Goal: Task Accomplishment & Management: Complete application form

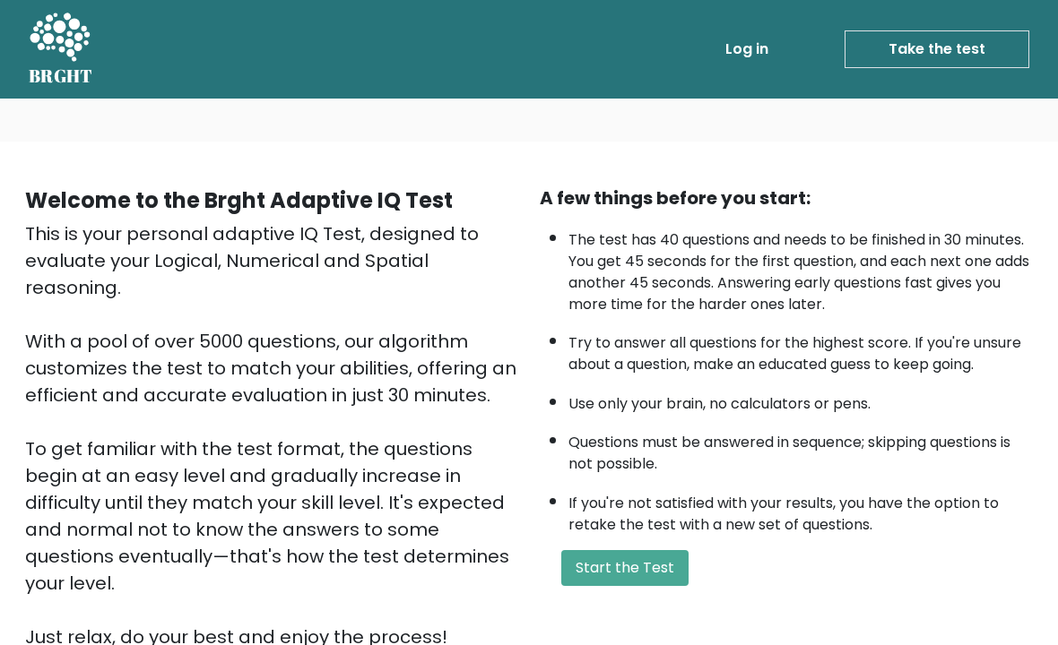
click at [968, 39] on link "Take the test" at bounding box center [936, 49] width 185 height 38
click at [988, 61] on link "Take the test" at bounding box center [936, 49] width 185 height 38
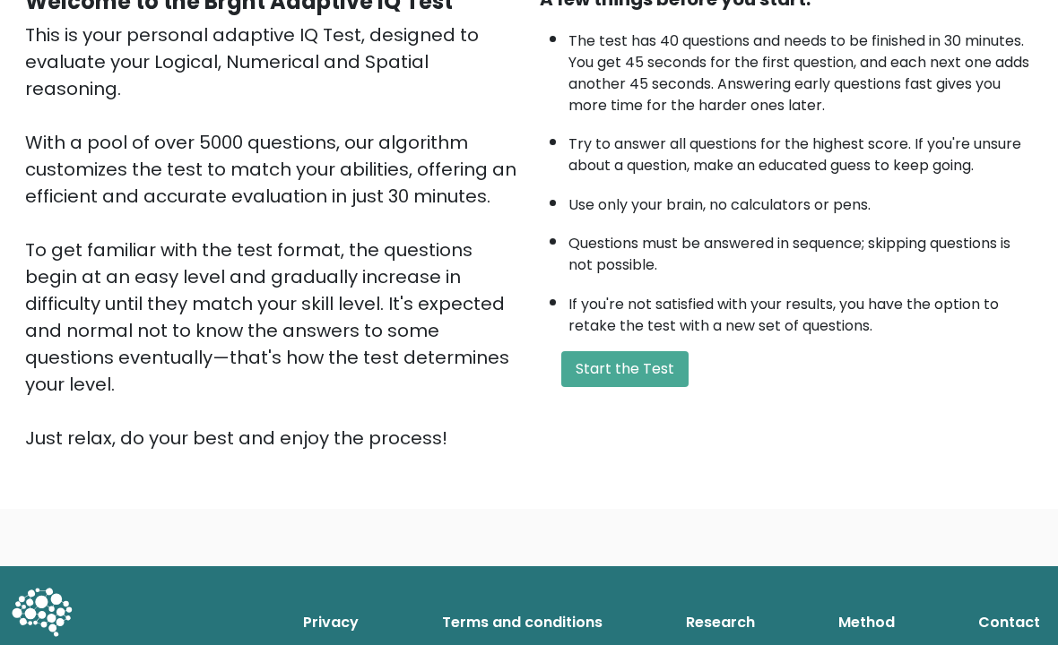
scroll to position [197, 0]
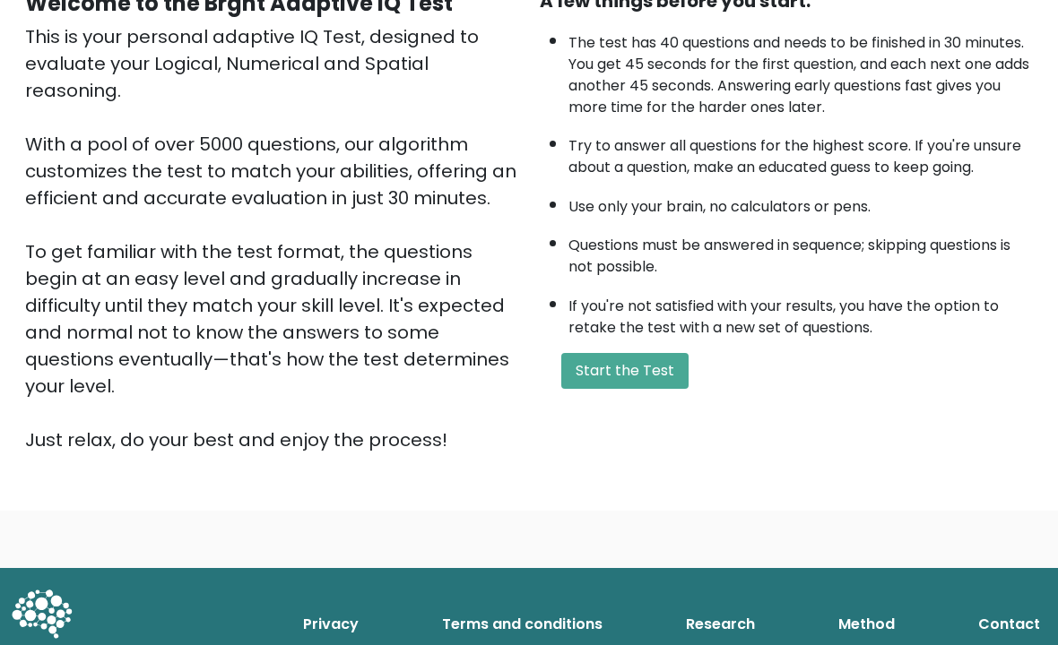
click at [657, 389] on button "Start the Test" at bounding box center [624, 371] width 127 height 36
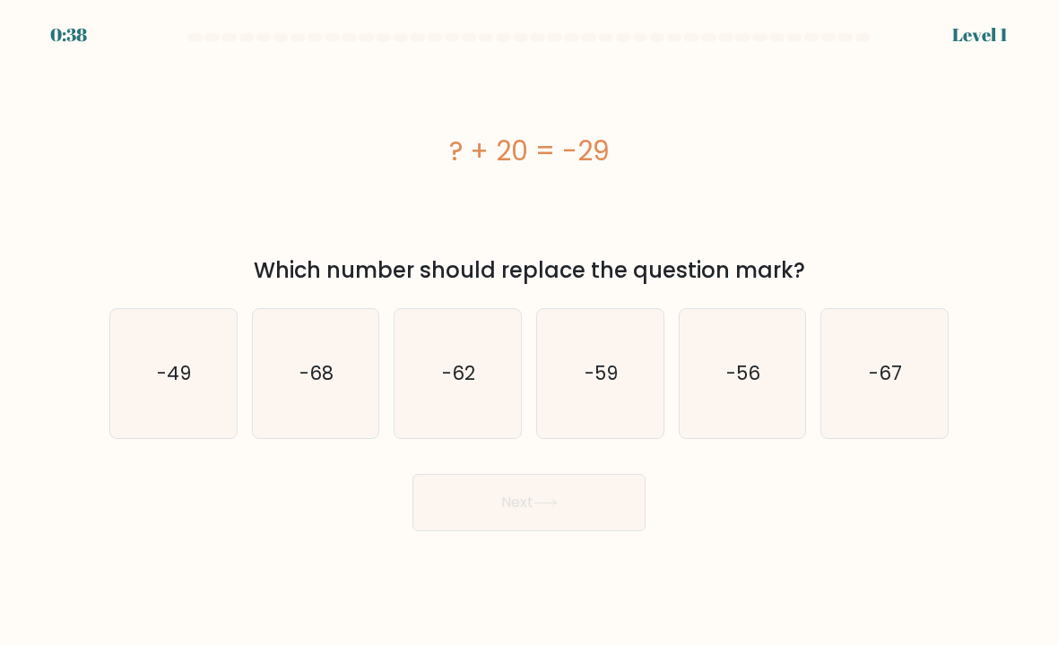
click at [869, 386] on text "-67" at bounding box center [885, 373] width 33 height 26
click at [530, 332] on input "f. -67" at bounding box center [529, 327] width 1 height 9
radio input "true"
click at [553, 508] on icon at bounding box center [545, 503] width 24 height 10
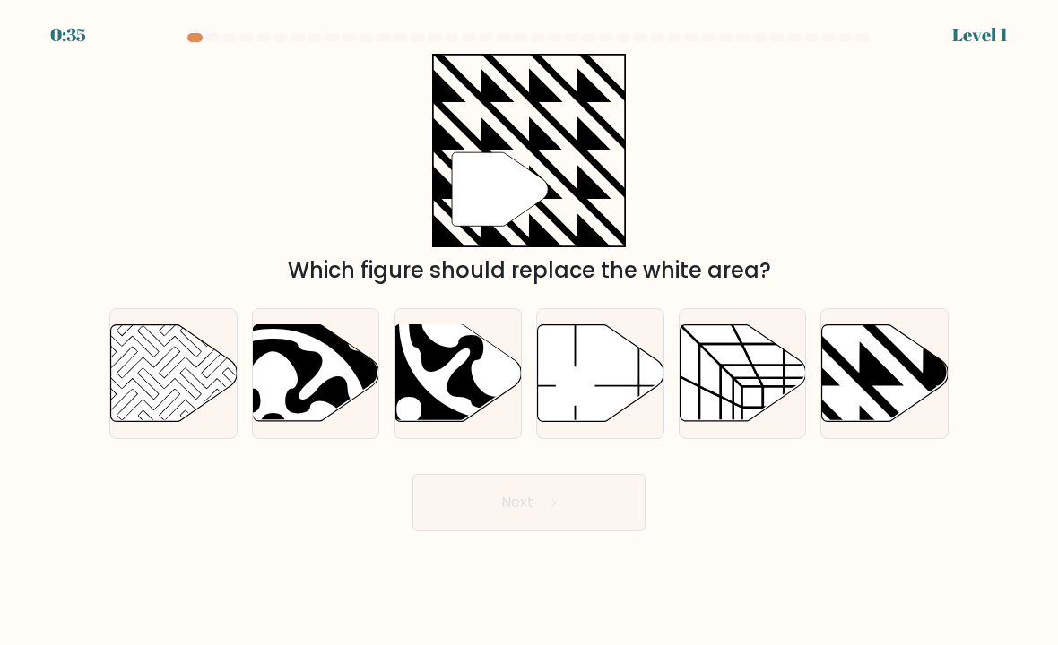
click at [548, 532] on button "Next" at bounding box center [528, 502] width 233 height 57
click at [422, 565] on body "1:16 Level 1" at bounding box center [529, 322] width 1058 height 645
click at [478, 428] on icon at bounding box center [497, 323] width 224 height 224
click at [529, 332] on input "c." at bounding box center [529, 327] width 1 height 9
radio input "true"
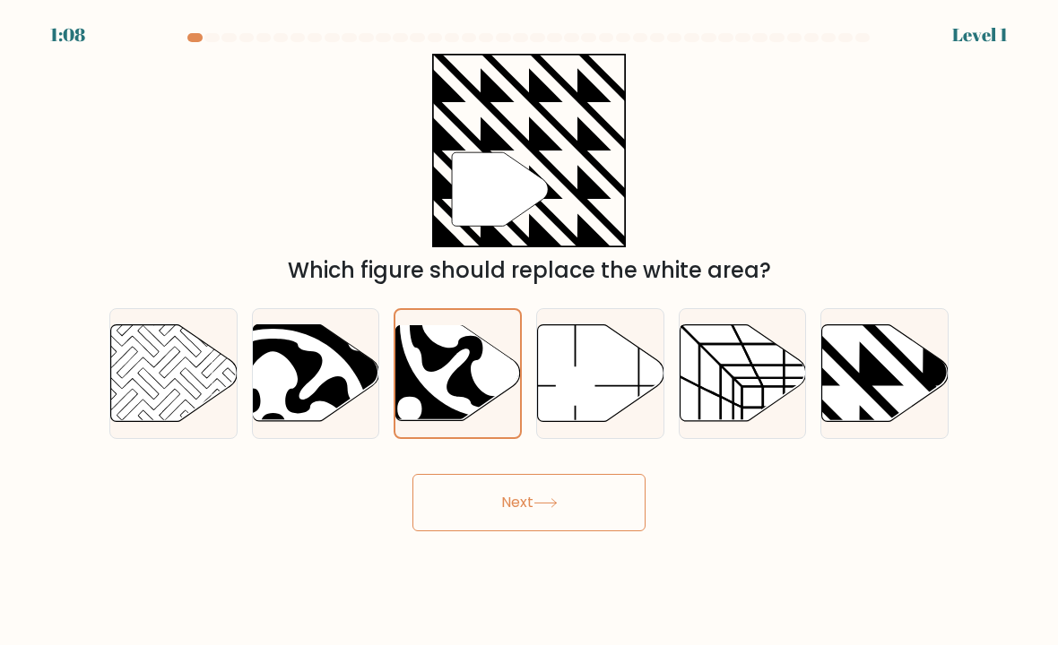
click at [300, 393] on icon at bounding box center [273, 426] width 175 height 175
click at [529, 332] on input "b." at bounding box center [529, 327] width 1 height 9
radio input "true"
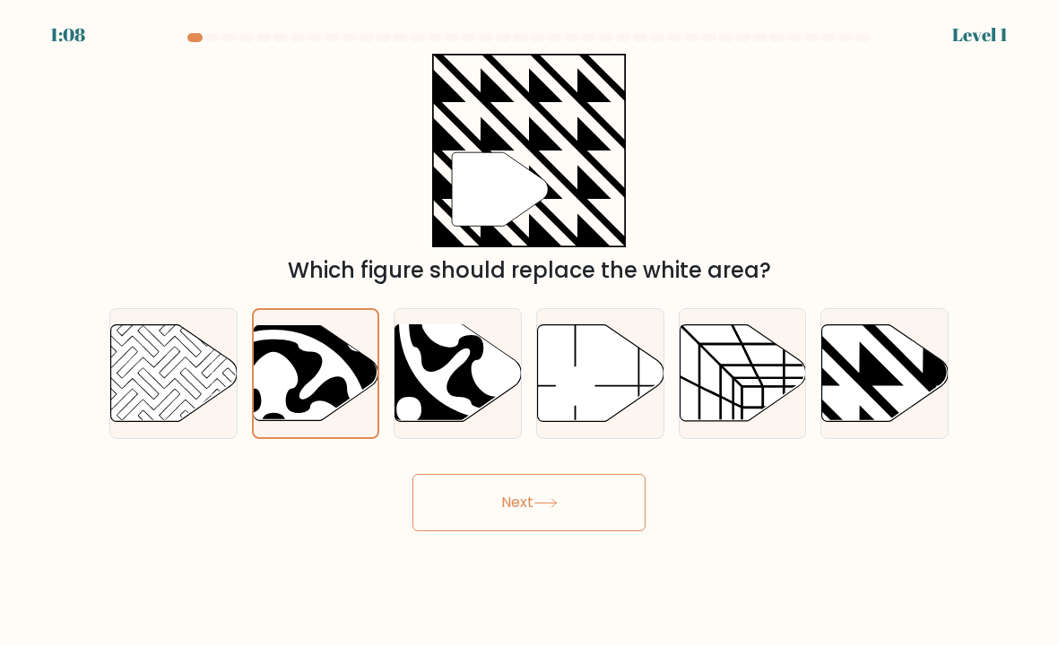
click at [520, 527] on button "Next" at bounding box center [528, 502] width 233 height 57
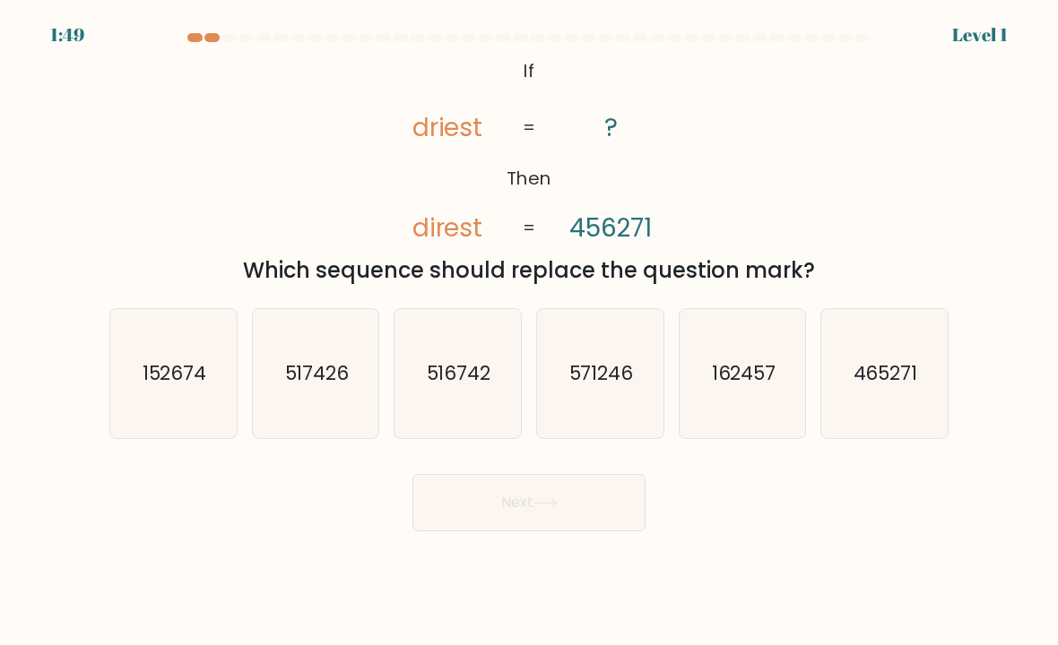
click at [578, 404] on icon "571246" at bounding box center [600, 374] width 126 height 126
click at [530, 332] on input "d. 571246" at bounding box center [529, 327] width 1 height 9
radio input "true"
click at [585, 532] on button "Next" at bounding box center [528, 502] width 233 height 57
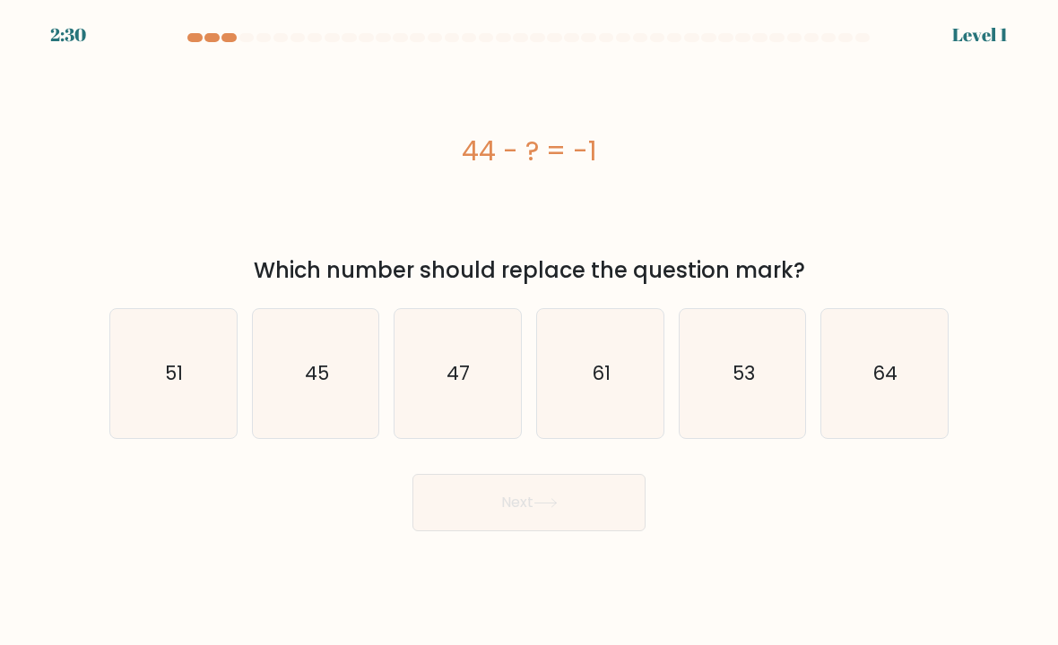
click at [625, 417] on icon "61" at bounding box center [600, 374] width 126 height 126
click at [530, 332] on input "d. 61" at bounding box center [529, 327] width 1 height 9
radio input "true"
click at [572, 521] on button "Next" at bounding box center [528, 502] width 233 height 57
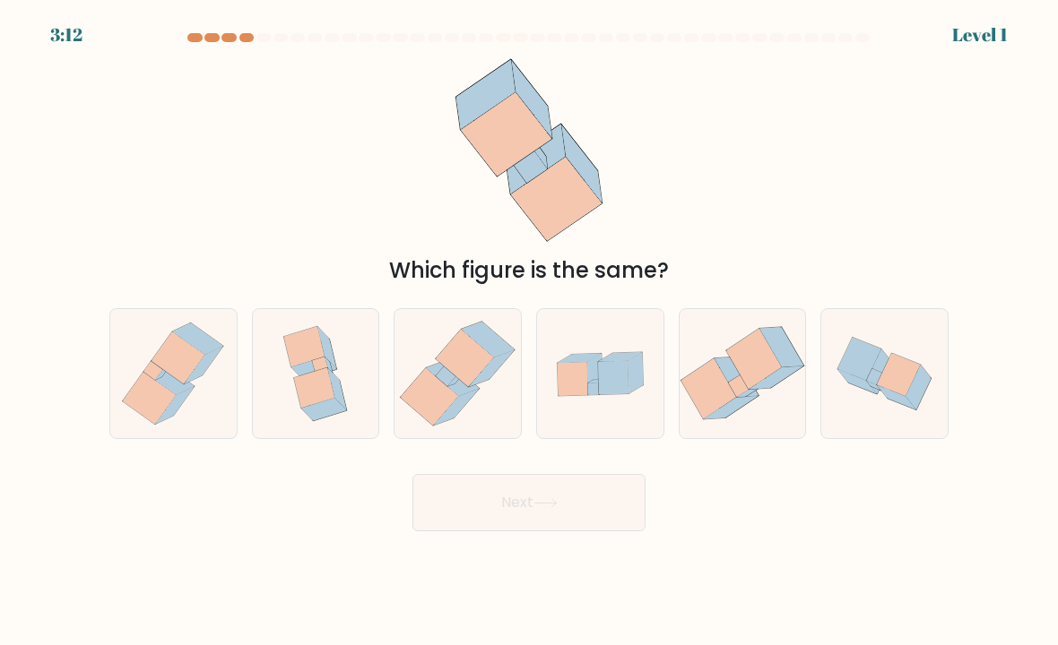
click at [582, 428] on div at bounding box center [600, 373] width 128 height 131
click at [530, 332] on input "d." at bounding box center [529, 327] width 1 height 9
radio input "true"
click at [501, 436] on icon at bounding box center [457, 373] width 126 height 129
click at [529, 332] on input "c." at bounding box center [529, 327] width 1 height 9
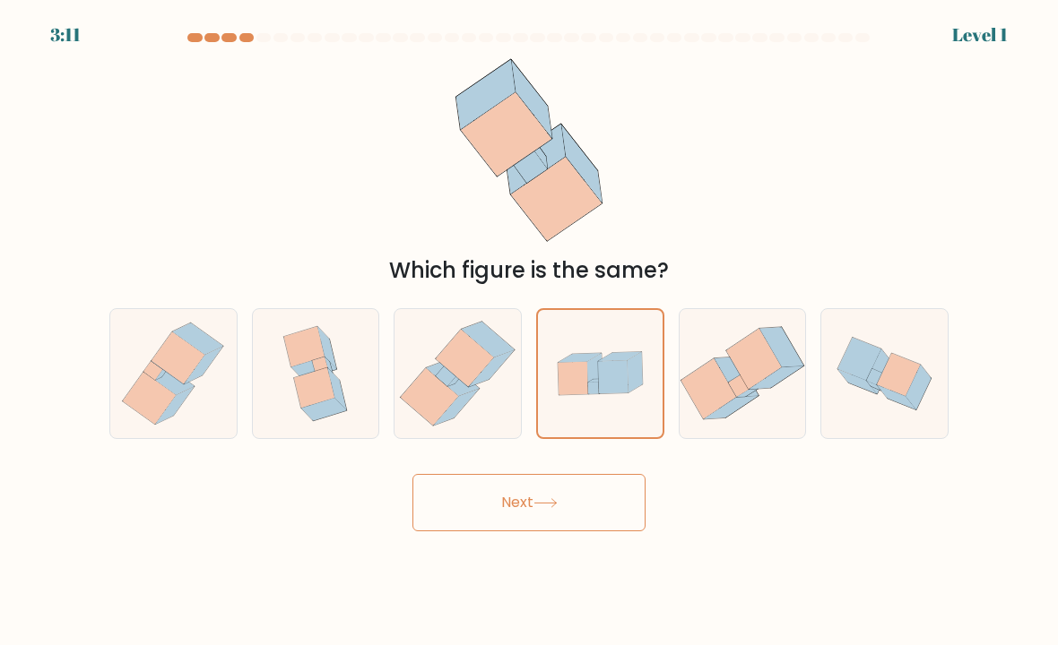
radio input "true"
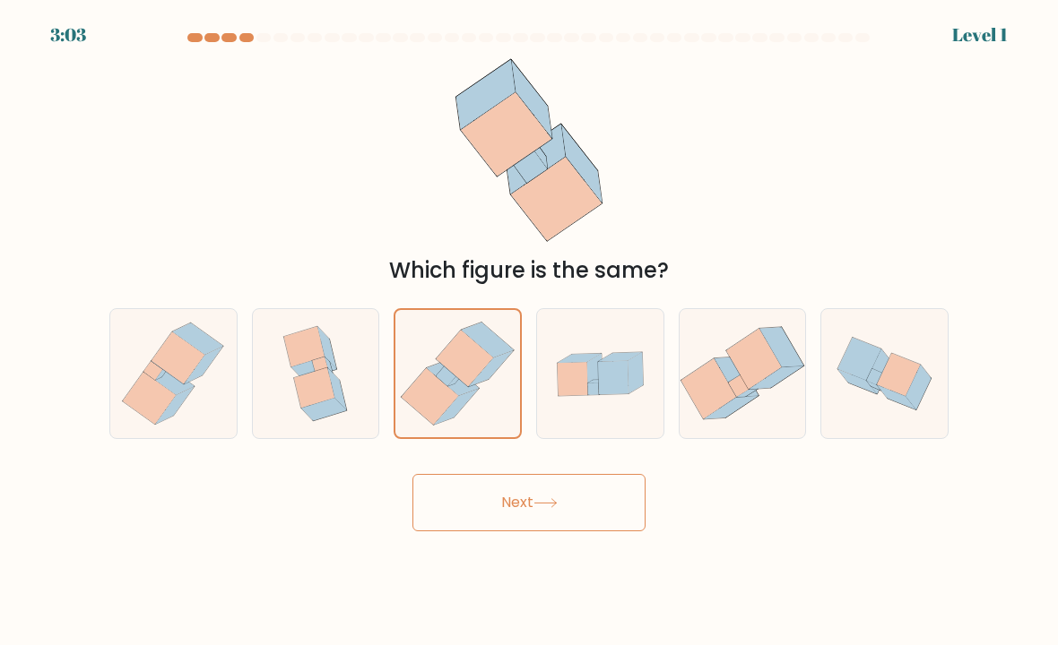
click at [237, 411] on div at bounding box center [173, 373] width 128 height 131
click at [529, 332] on input "a." at bounding box center [529, 327] width 1 height 9
radio input "true"
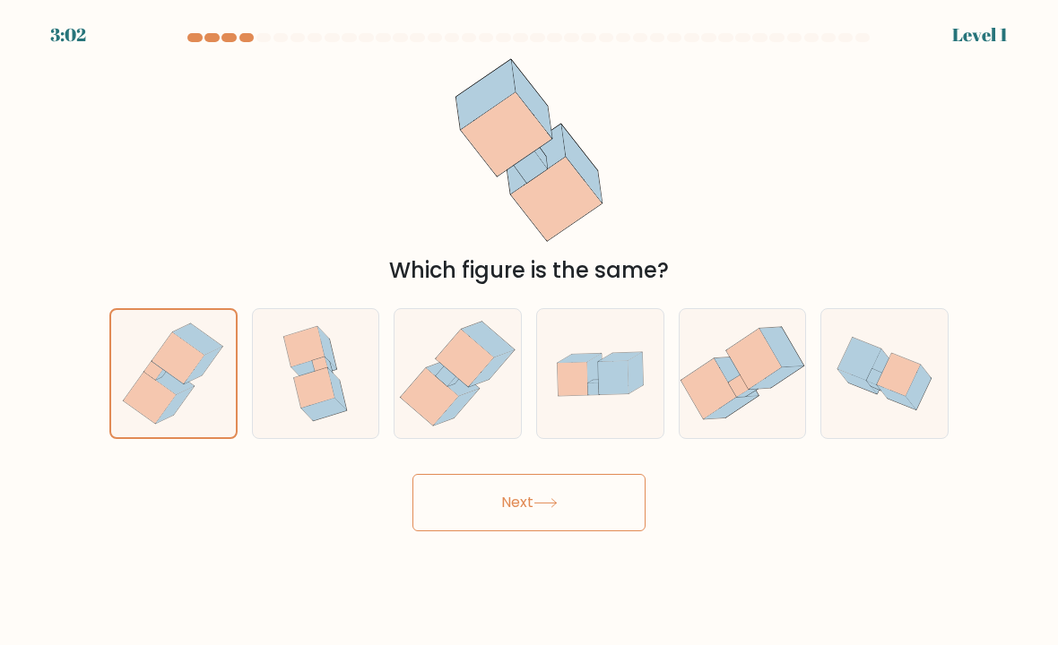
click at [291, 406] on icon at bounding box center [315, 373] width 99 height 129
click at [529, 332] on input "b." at bounding box center [529, 327] width 1 height 9
radio input "true"
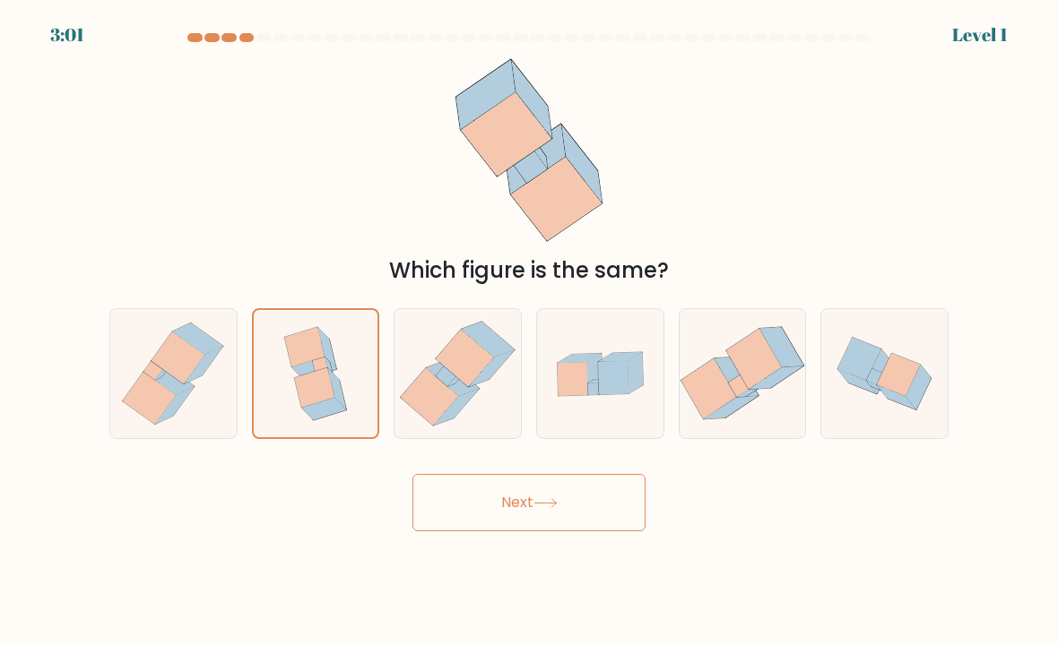
click at [452, 438] on icon at bounding box center [457, 373] width 126 height 129
click at [529, 332] on input "c." at bounding box center [529, 327] width 1 height 9
radio input "true"
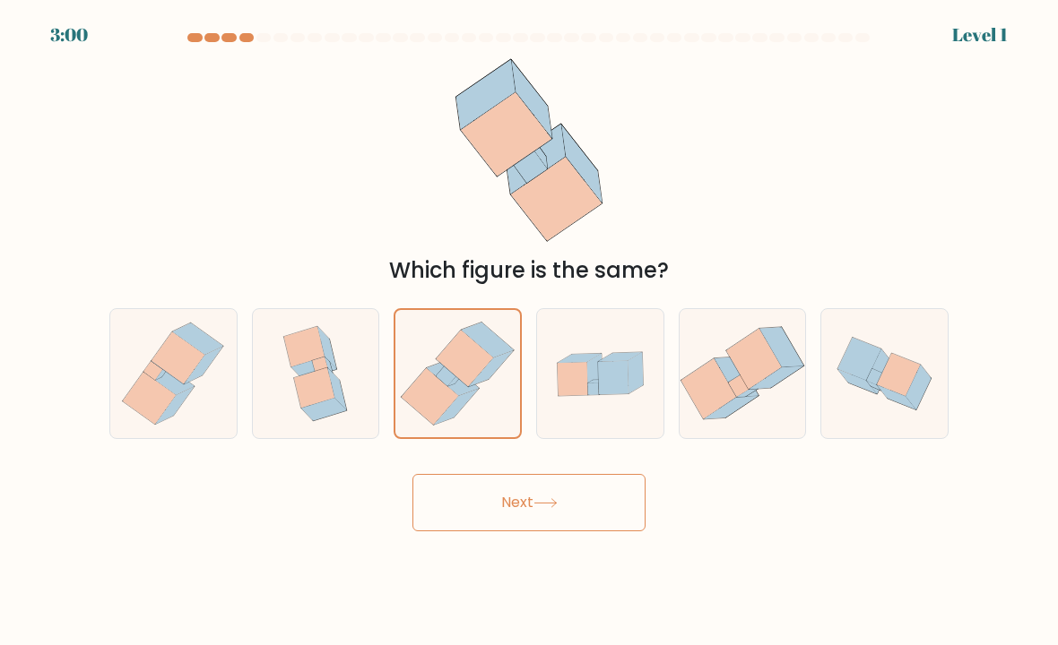
click at [492, 417] on icon at bounding box center [457, 373] width 125 height 127
click at [529, 332] on input "c." at bounding box center [529, 327] width 1 height 9
click at [513, 515] on button "Next" at bounding box center [528, 502] width 233 height 57
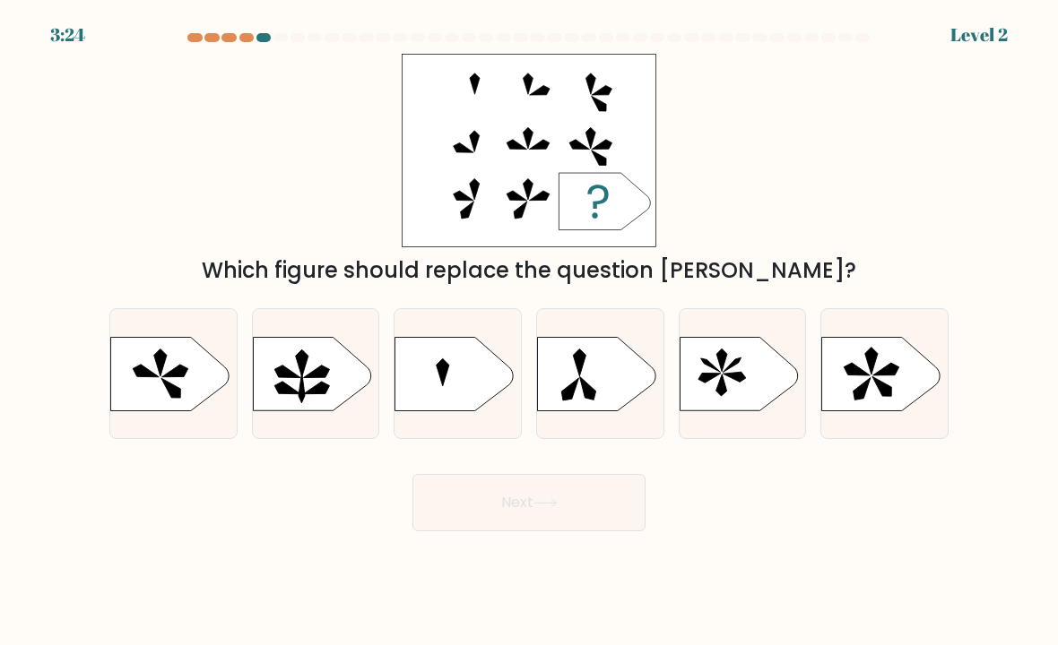
click at [605, 360] on icon at bounding box center [596, 374] width 118 height 74
click at [530, 332] on input "d." at bounding box center [529, 327] width 1 height 9
radio input "true"
click at [560, 532] on button "Next" at bounding box center [528, 502] width 233 height 57
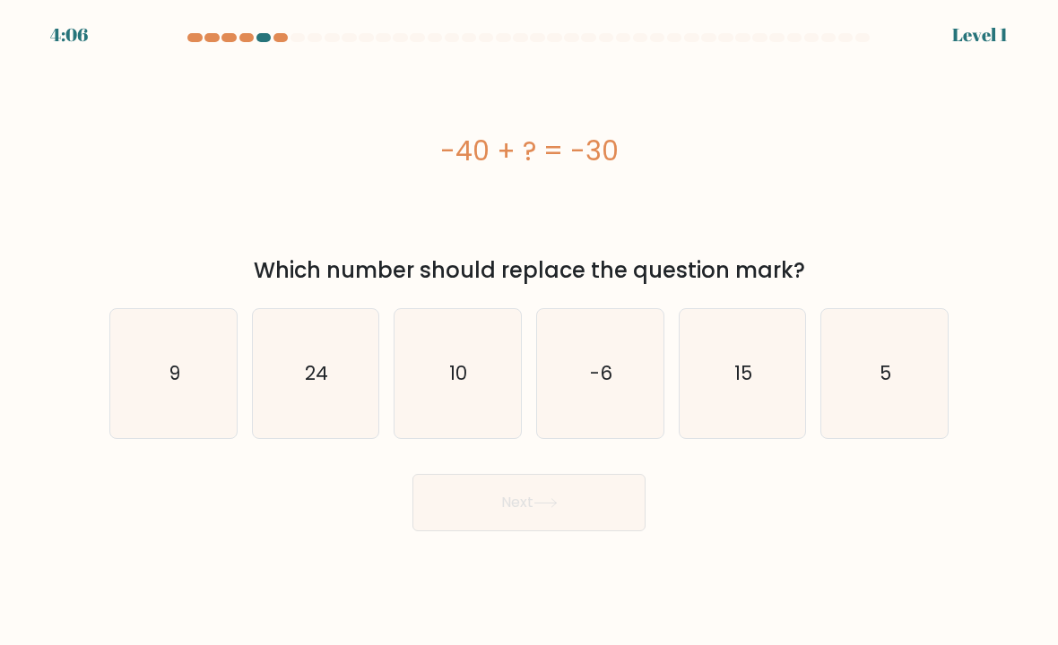
click at [725, 389] on icon "15" at bounding box center [742, 374] width 126 height 126
click at [530, 332] on input "e. 15" at bounding box center [529, 327] width 1 height 9
radio input "true"
click at [930, 374] on icon "5" at bounding box center [884, 374] width 126 height 126
click at [530, 332] on input "f. 5" at bounding box center [529, 327] width 1 height 9
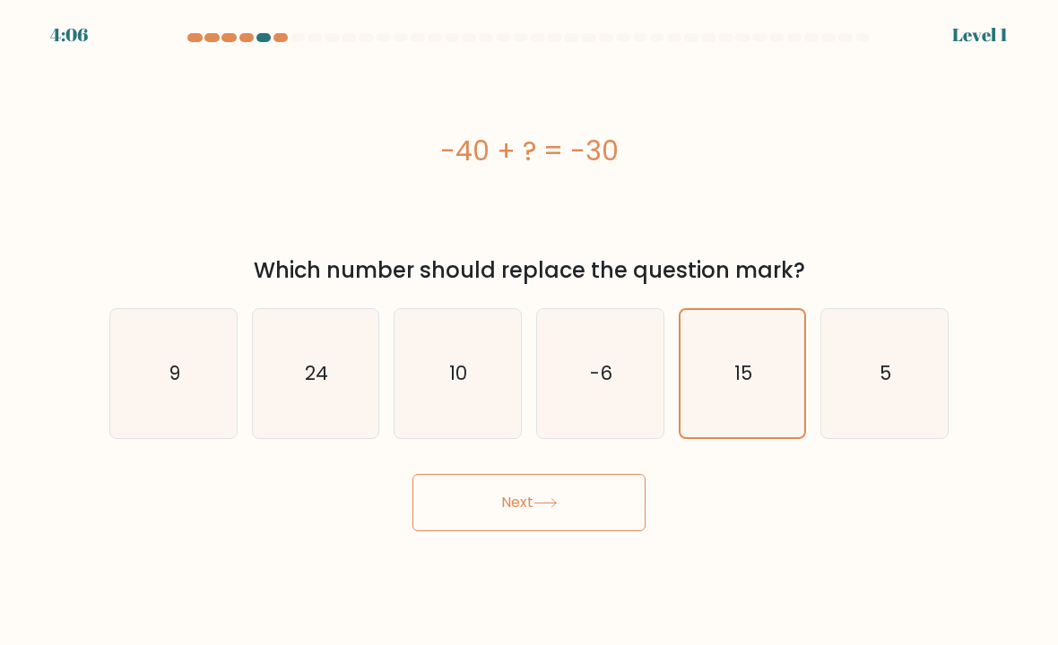
radio input "true"
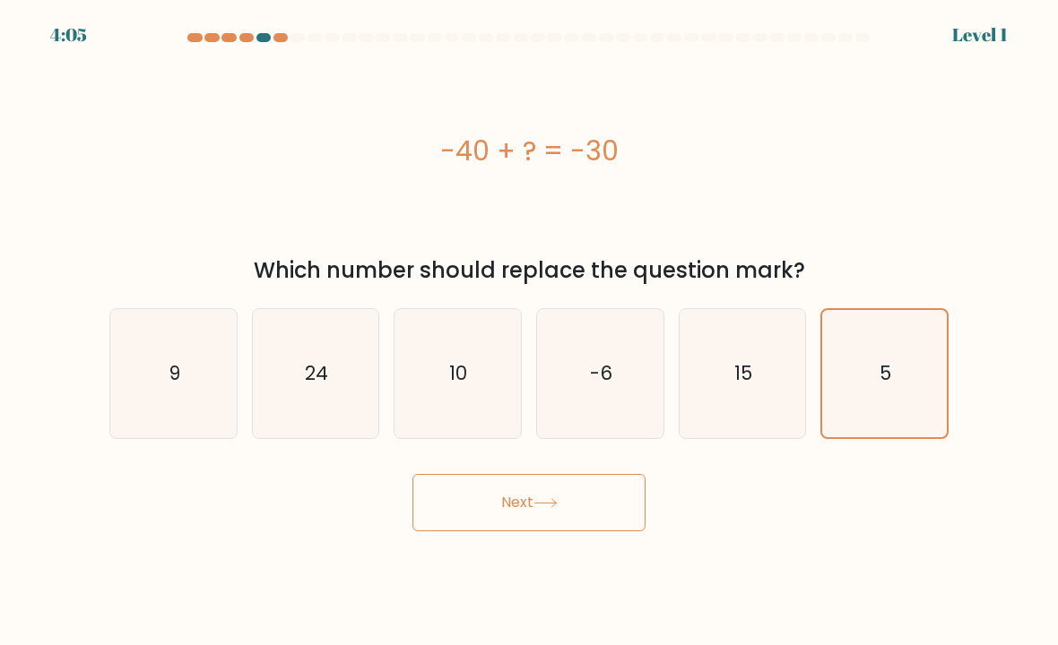
click at [610, 517] on button "Next" at bounding box center [528, 502] width 233 height 57
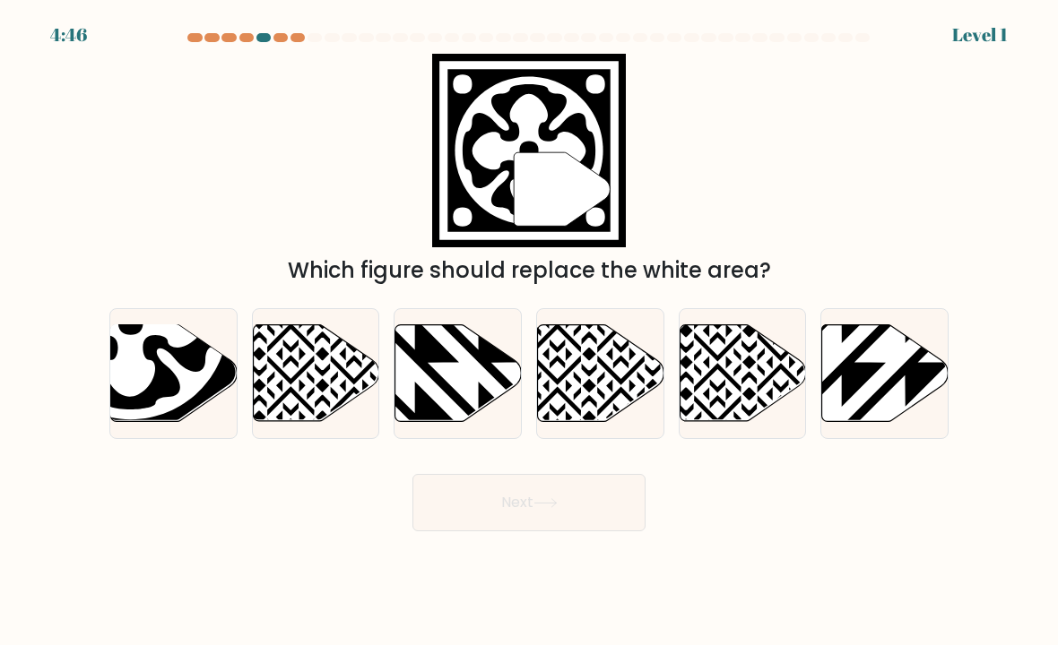
click at [1005, 35] on form at bounding box center [529, 282] width 1058 height 498
click at [571, 21] on div "4:45 Level 1" at bounding box center [529, 11] width 1058 height 22
click at [845, 399] on icon at bounding box center [841, 426] width 255 height 255
click at [530, 332] on input "f." at bounding box center [529, 327] width 1 height 9
radio input "true"
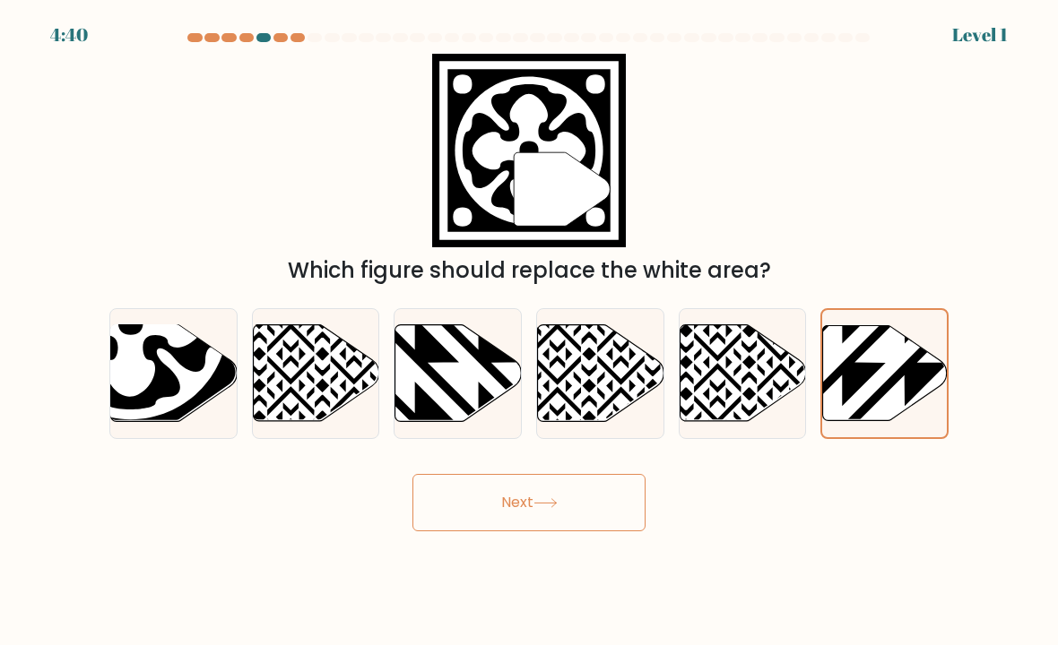
click at [282, 422] on icon at bounding box center [316, 373] width 126 height 97
click at [529, 332] on input "b." at bounding box center [529, 327] width 1 height 9
radio input "true"
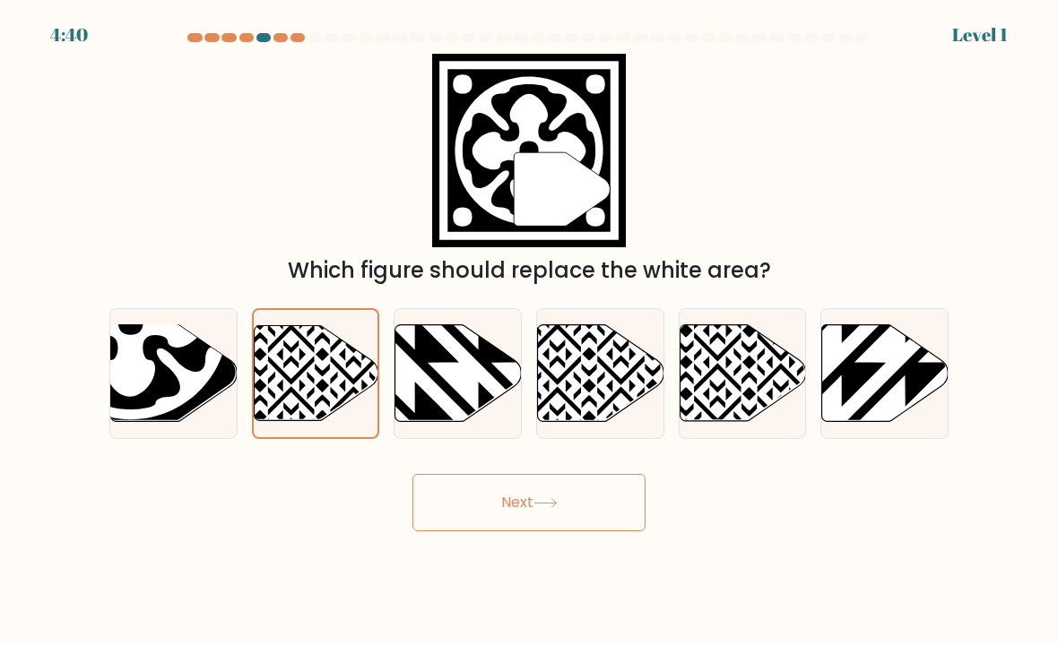
click at [575, 556] on body "4:40 Level 1" at bounding box center [529, 322] width 1058 height 645
click at [574, 556] on body "4:39 Level 1" at bounding box center [529, 322] width 1058 height 645
click at [552, 508] on icon at bounding box center [545, 503] width 24 height 10
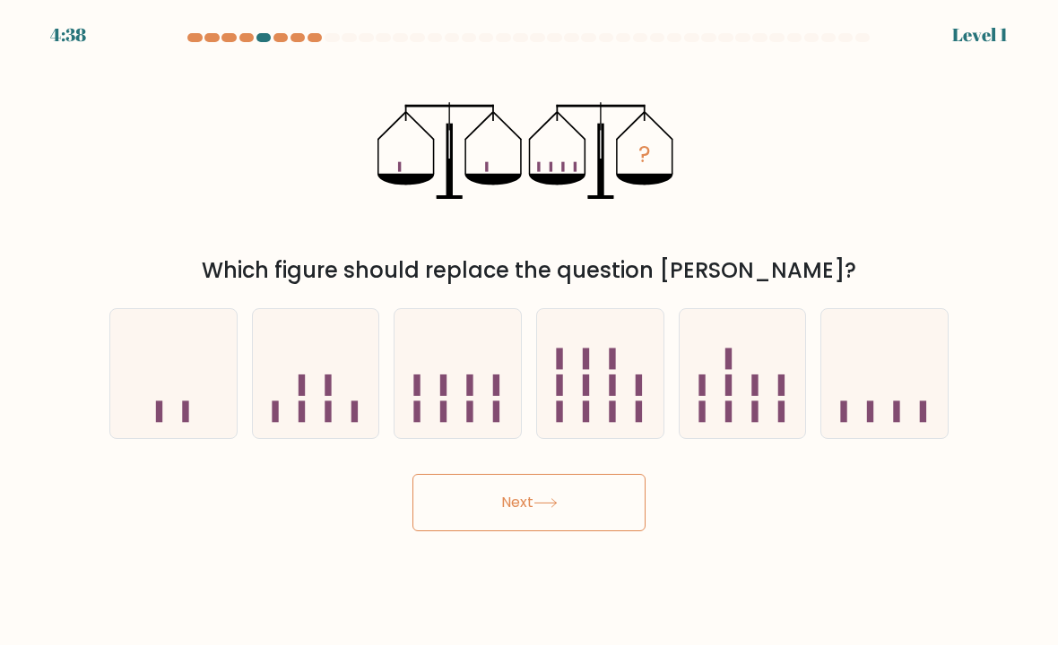
click at [494, 532] on button "Next" at bounding box center [528, 502] width 233 height 57
click at [887, 279] on div "Which figure should replace the question mark?" at bounding box center [528, 271] width 817 height 32
click at [714, 427] on icon at bounding box center [742, 374] width 126 height 105
click at [530, 332] on input "e." at bounding box center [529, 327] width 1 height 9
radio input "true"
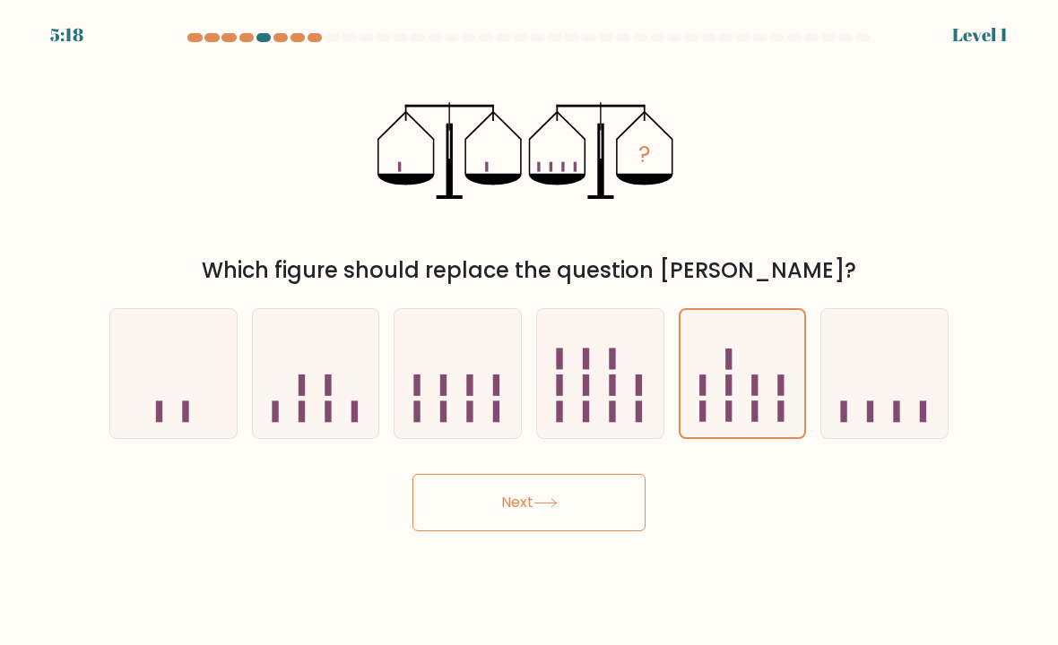
click at [601, 532] on button "Next" at bounding box center [528, 502] width 233 height 57
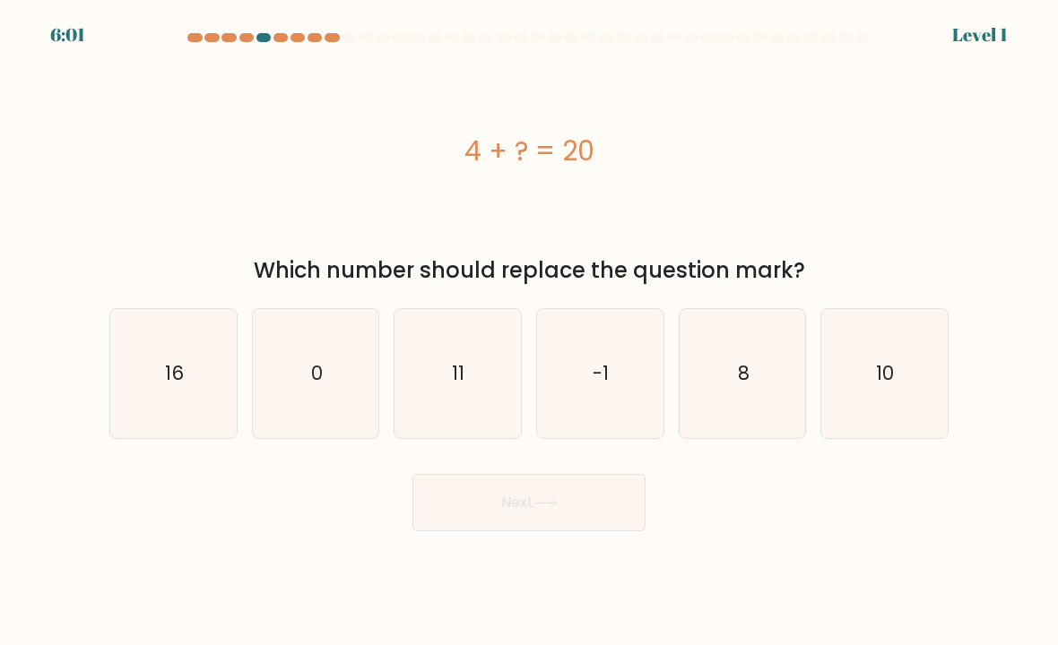
click at [803, 402] on icon "8" at bounding box center [742, 374] width 126 height 126
click at [530, 332] on input "e. 8" at bounding box center [529, 327] width 1 height 9
radio input "true"
click at [624, 553] on body "6:00 Level 1 a." at bounding box center [529, 322] width 1058 height 645
click at [597, 512] on button "Next" at bounding box center [528, 502] width 233 height 57
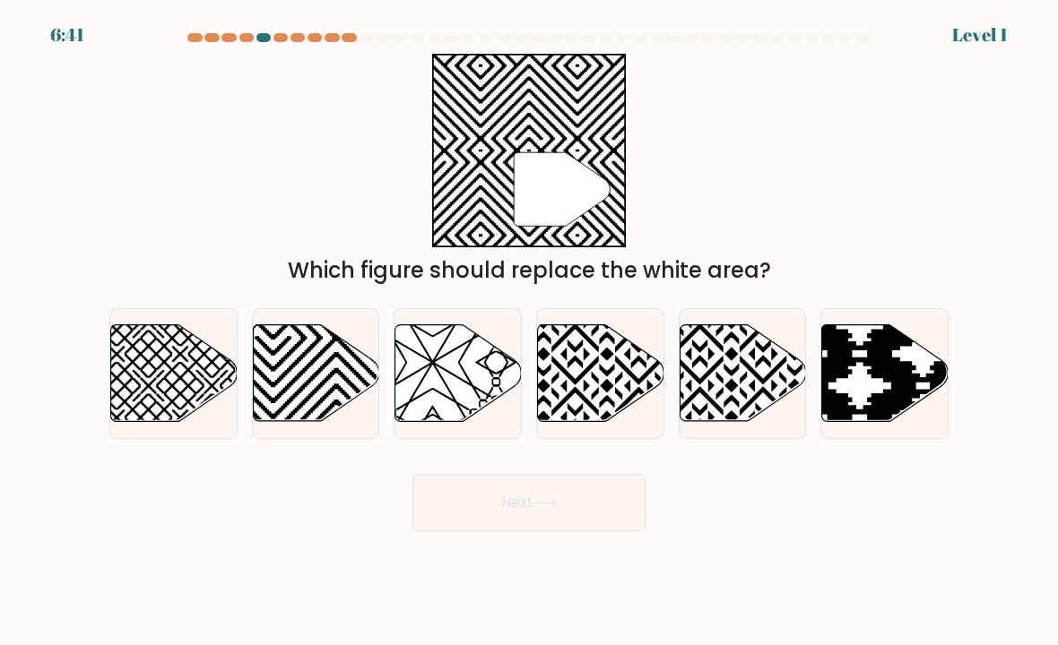
click at [861, 343] on icon at bounding box center [885, 373] width 126 height 97
click at [530, 332] on input "f." at bounding box center [529, 327] width 1 height 9
radio input "true"
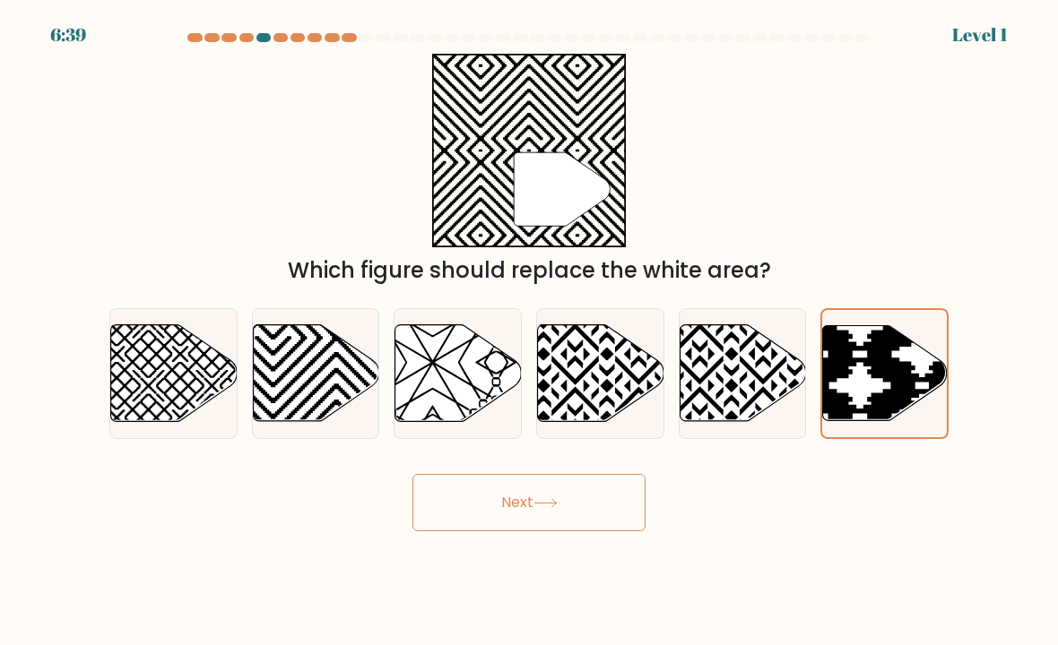
click at [909, 416] on icon at bounding box center [922, 323] width 251 height 251
click at [530, 332] on input "f." at bounding box center [529, 327] width 1 height 9
click at [120, 223] on div "" Which figure should replace the white area?" at bounding box center [529, 170] width 861 height 233
click at [586, 532] on button "Next" at bounding box center [528, 502] width 233 height 57
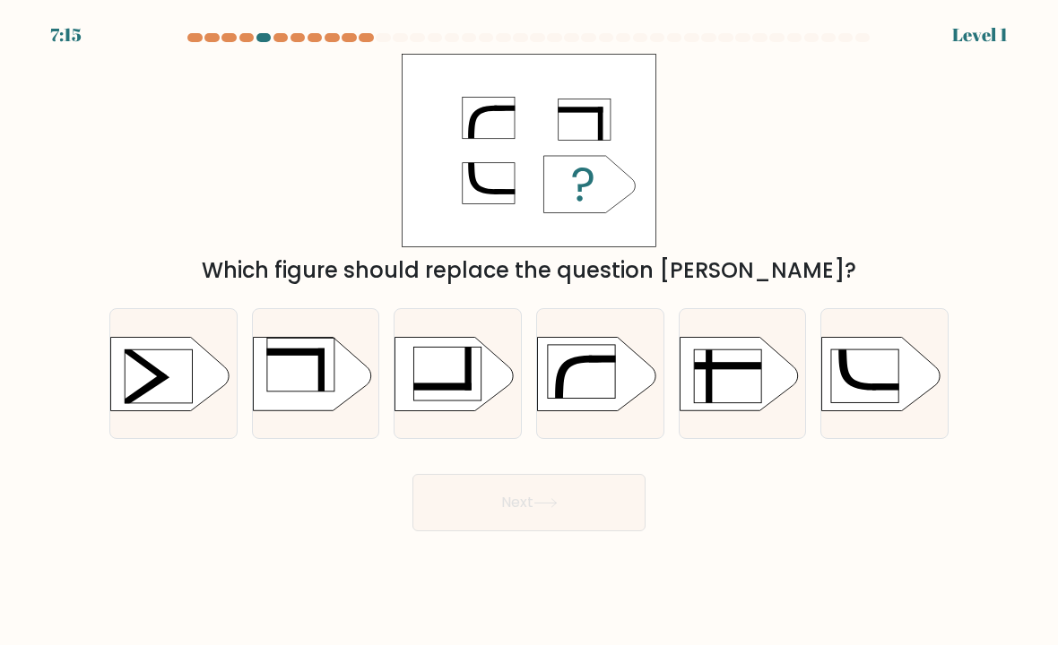
click at [438, 379] on rect at bounding box center [447, 374] width 67 height 54
click at [529, 332] on input "c." at bounding box center [529, 327] width 1 height 9
radio input "true"
click at [619, 510] on button "Next" at bounding box center [528, 502] width 233 height 57
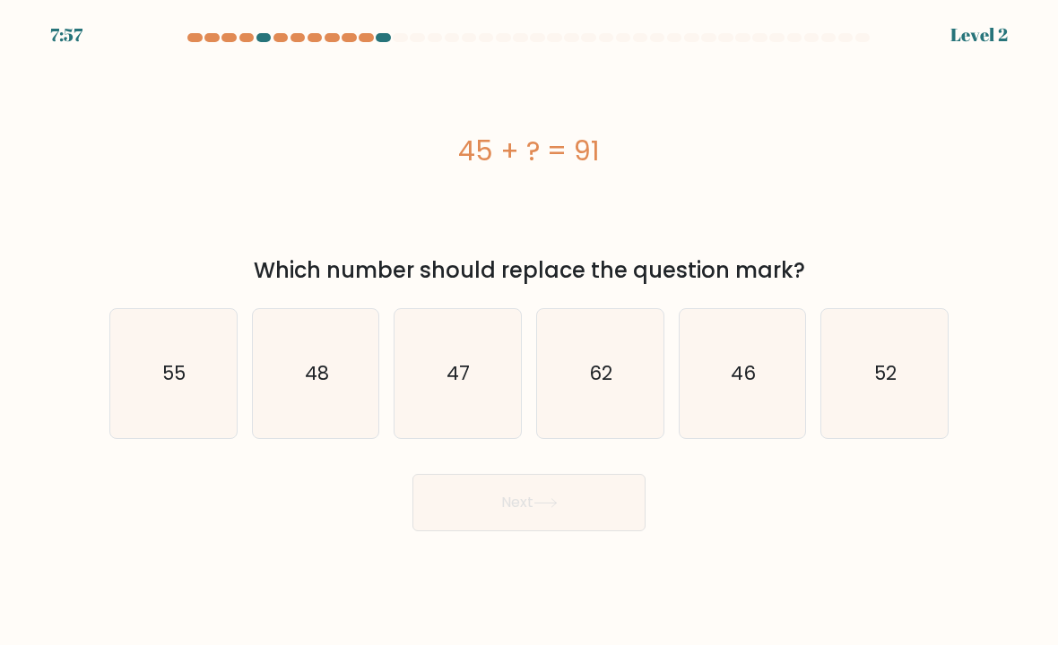
click at [818, 532] on div "Next" at bounding box center [529, 496] width 861 height 71
click at [916, 416] on icon "52" at bounding box center [884, 374] width 126 height 126
click at [530, 332] on input "f. 52" at bounding box center [529, 327] width 1 height 9
radio input "true"
click at [617, 531] on button "Next" at bounding box center [528, 502] width 233 height 57
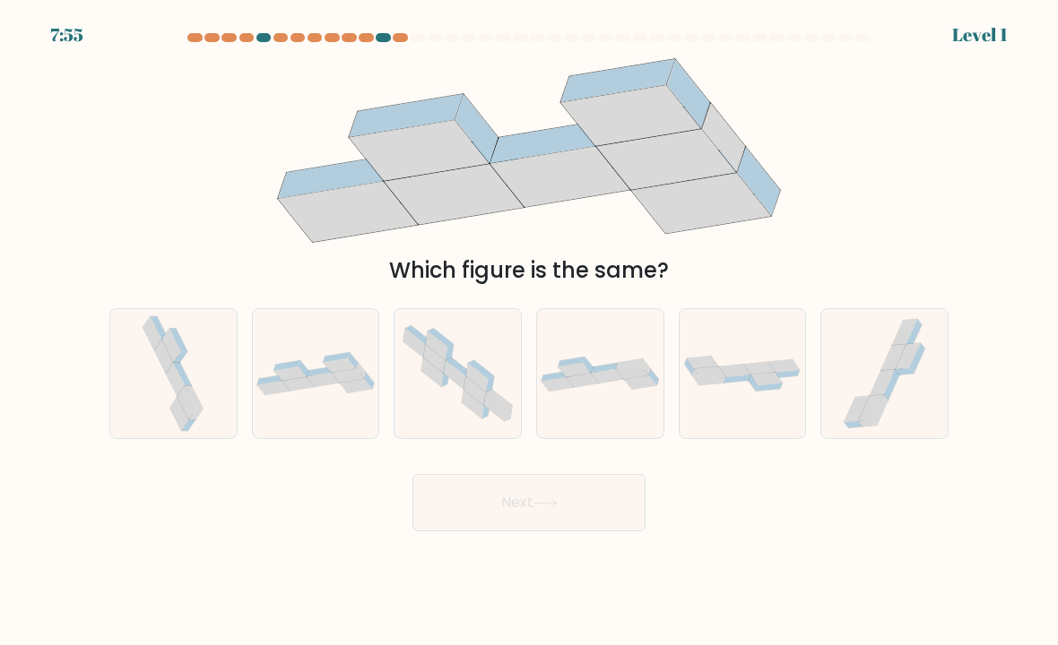
click at [624, 532] on button "Next" at bounding box center [528, 502] width 233 height 57
click at [457, 382] on icon at bounding box center [455, 375] width 22 height 29
click at [529, 332] on input "c." at bounding box center [529, 327] width 1 height 9
radio input "true"
click at [609, 392] on icon at bounding box center [600, 374] width 126 height 35
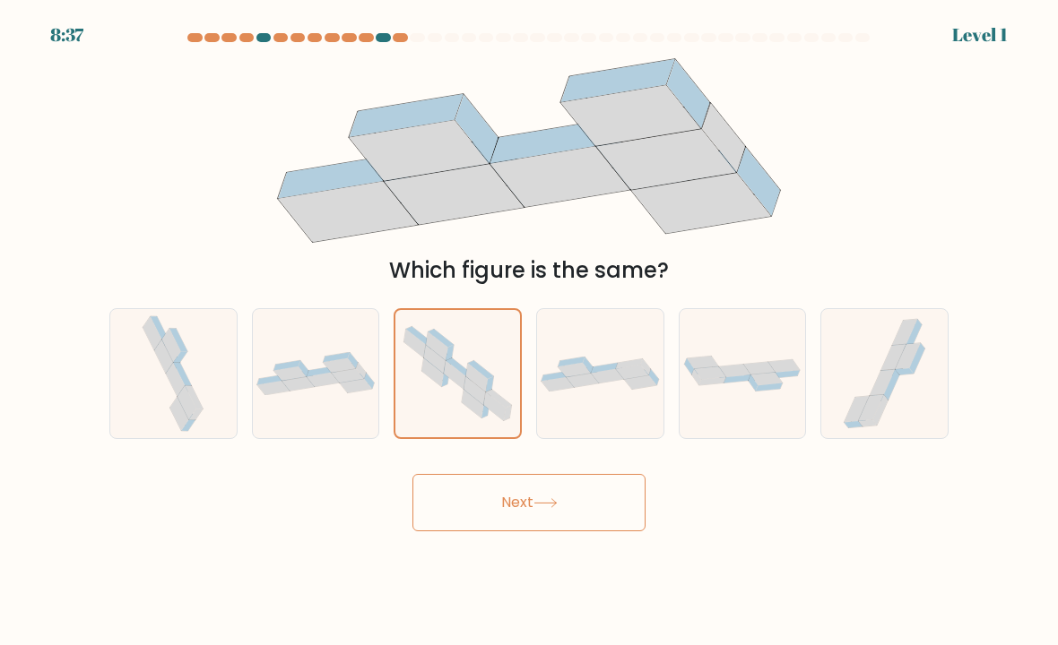
click at [530, 332] on input "d." at bounding box center [529, 327] width 1 height 9
radio input "true"
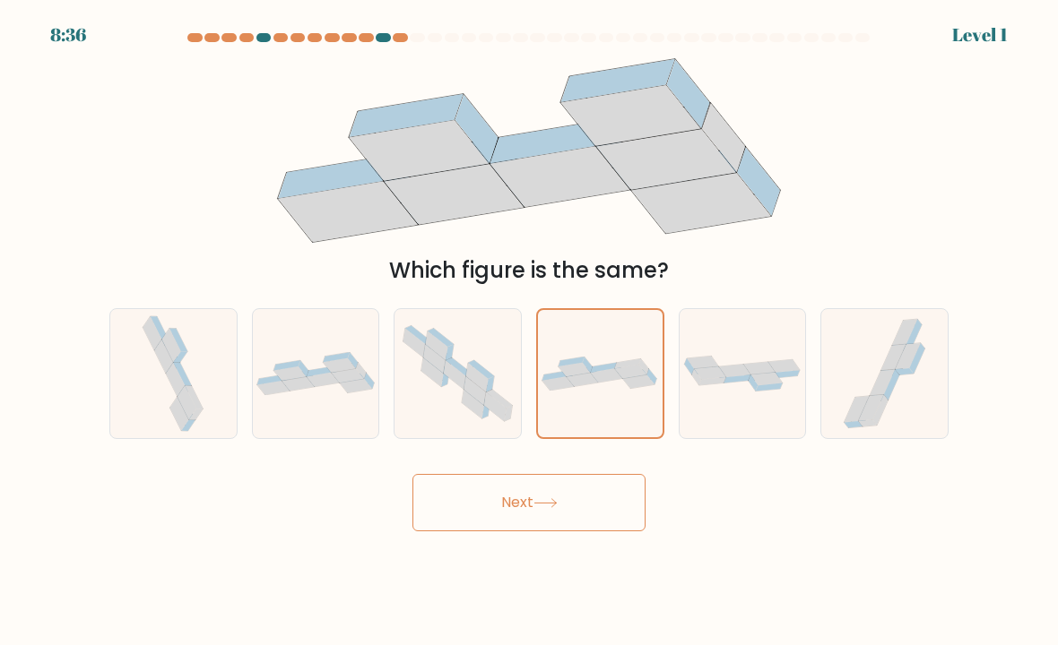
click at [612, 524] on button "Next" at bounding box center [528, 502] width 233 height 57
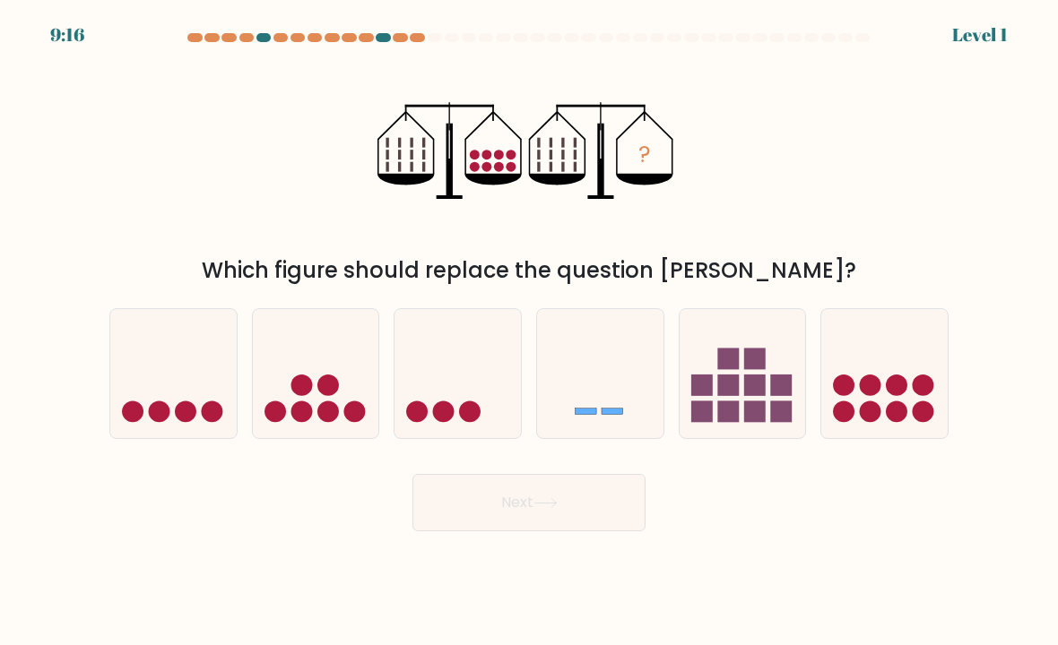
click at [903, 394] on circle at bounding box center [898, 386] width 22 height 22
click at [530, 332] on input "f." at bounding box center [529, 327] width 1 height 9
radio input "true"
click at [636, 502] on button "Next" at bounding box center [528, 502] width 233 height 57
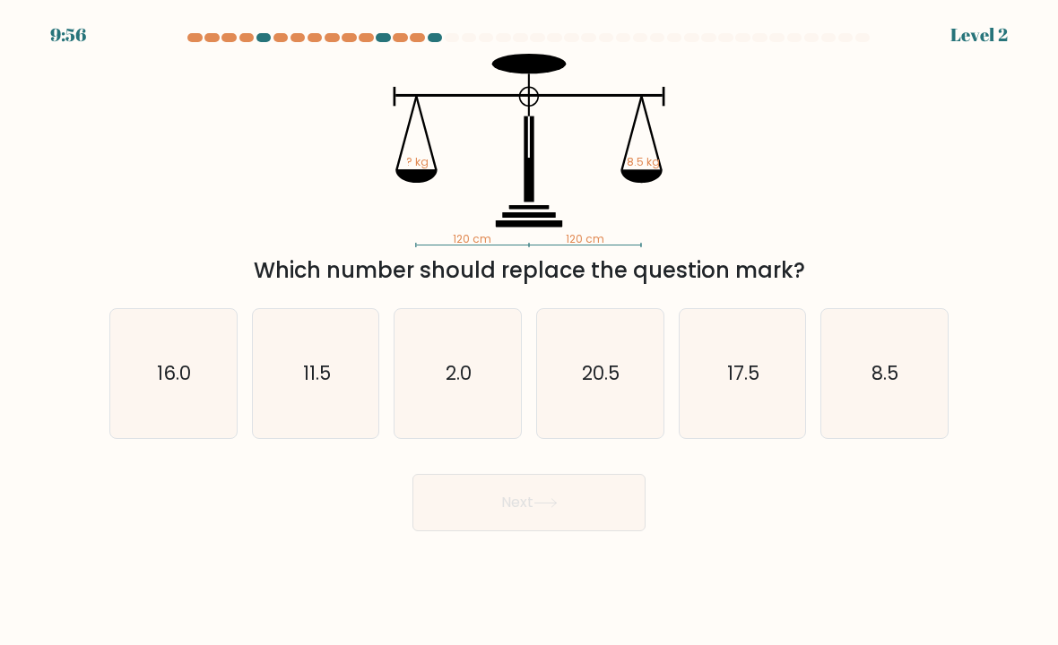
click at [750, 361] on icon "17.5" at bounding box center [742, 374] width 126 height 126
click at [530, 332] on input "e. 17.5" at bounding box center [529, 327] width 1 height 9
radio input "true"
click at [610, 511] on button "Next" at bounding box center [528, 502] width 233 height 57
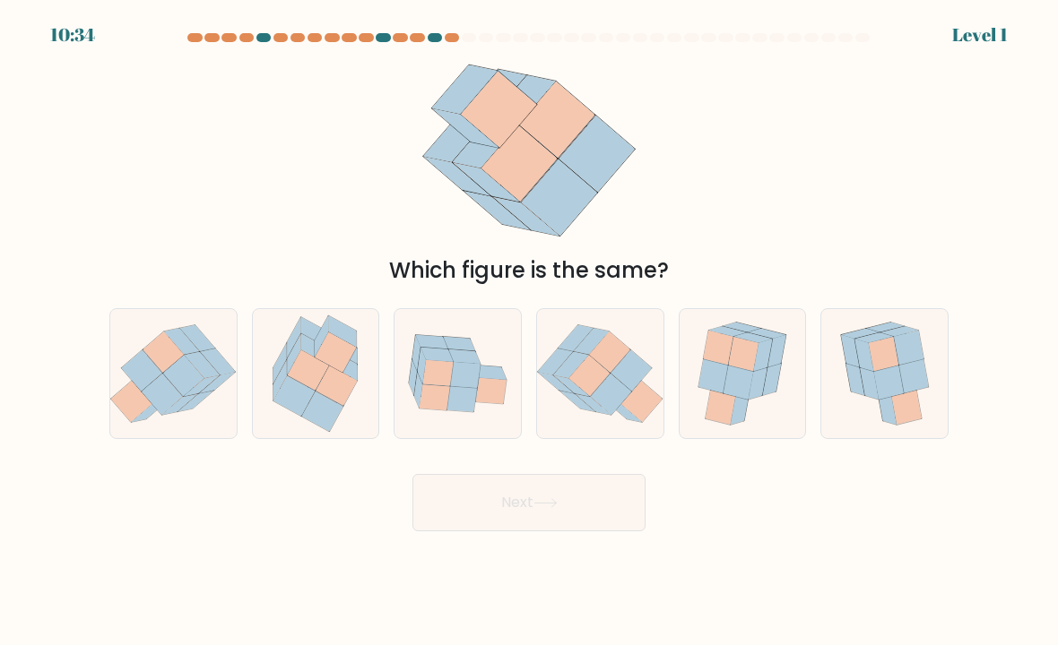
click at [911, 393] on icon at bounding box center [913, 376] width 30 height 34
click at [530, 332] on input "f." at bounding box center [529, 327] width 1 height 9
radio input "true"
click at [587, 592] on body "10:33 Level 1" at bounding box center [529, 322] width 1058 height 645
click at [592, 532] on button "Next" at bounding box center [528, 502] width 233 height 57
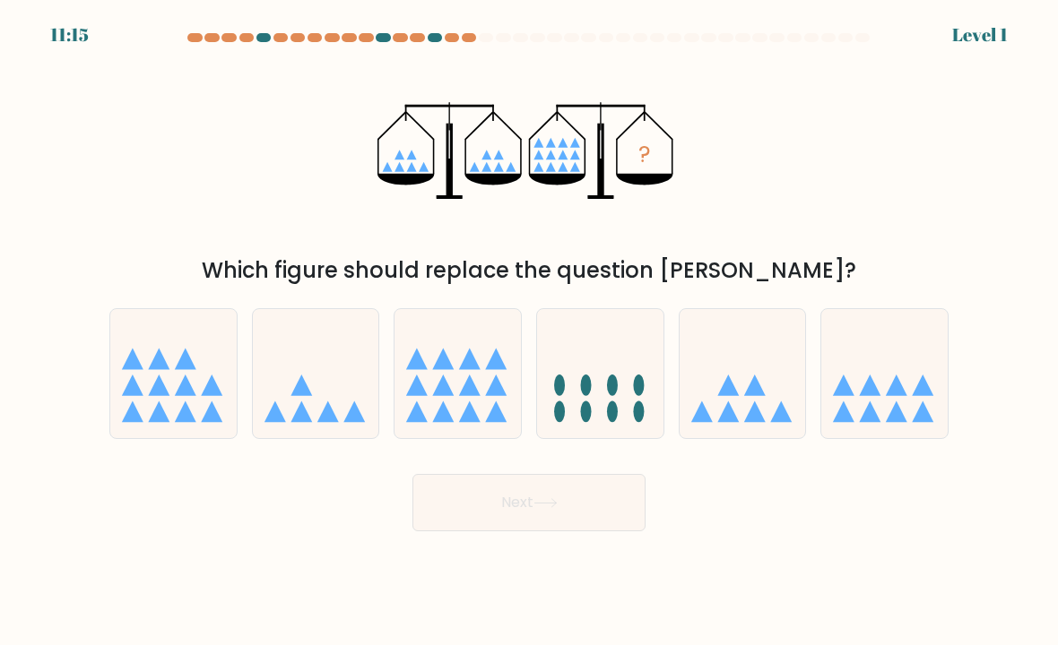
click at [804, 380] on icon at bounding box center [742, 374] width 126 height 105
click at [530, 332] on input "e." at bounding box center [529, 327] width 1 height 9
radio input "true"
click at [622, 404] on icon at bounding box center [600, 374] width 126 height 105
click at [530, 332] on input "d." at bounding box center [529, 327] width 1 height 9
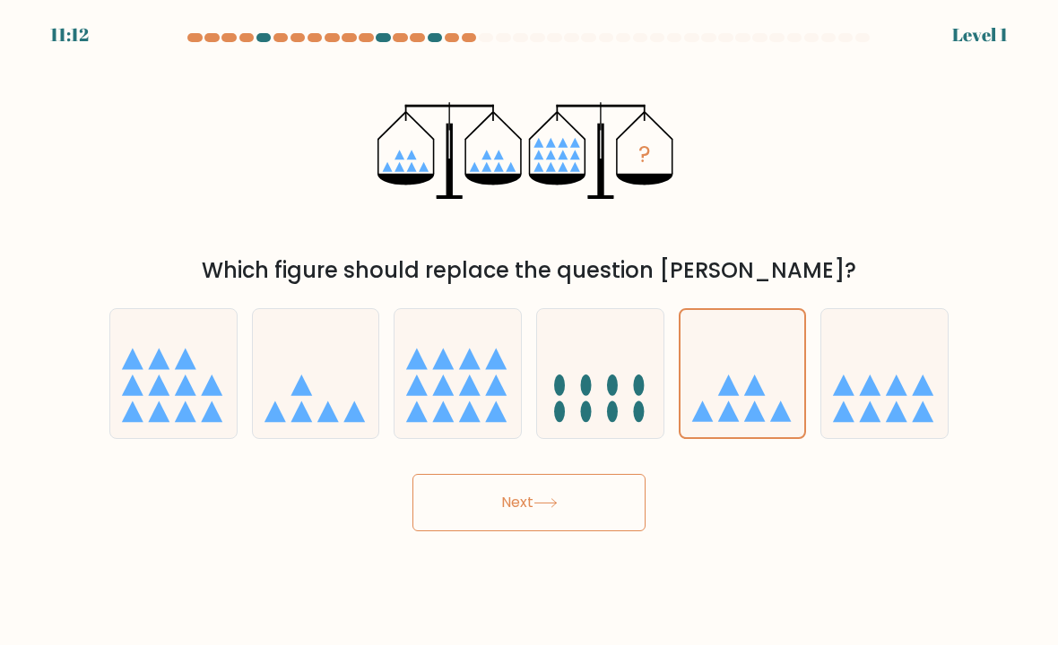
radio input "true"
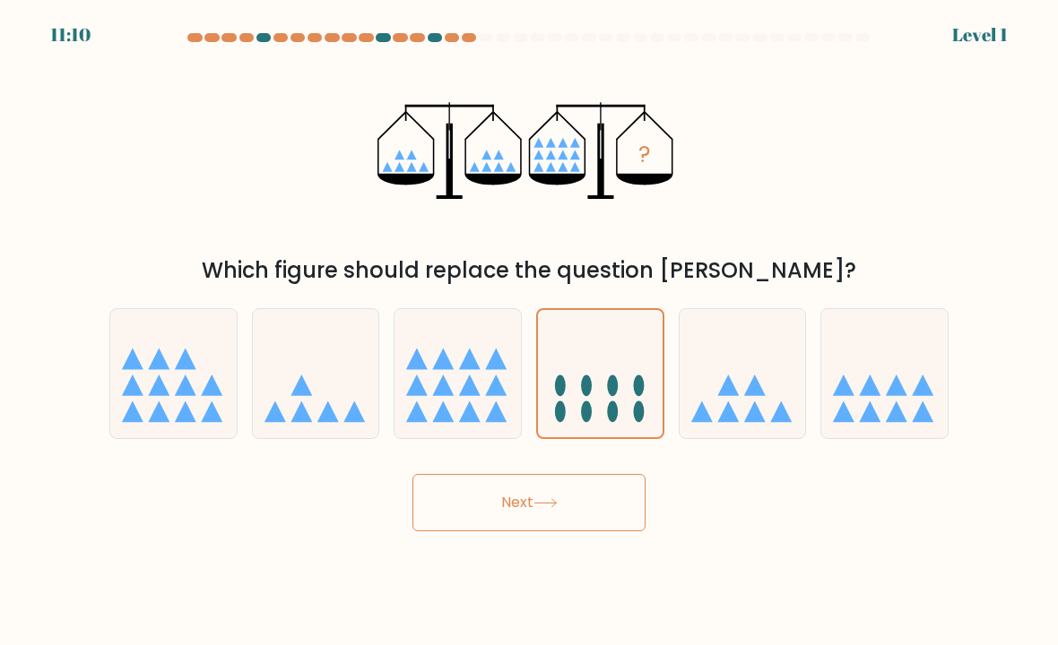
click at [545, 532] on button "Next" at bounding box center [528, 502] width 233 height 57
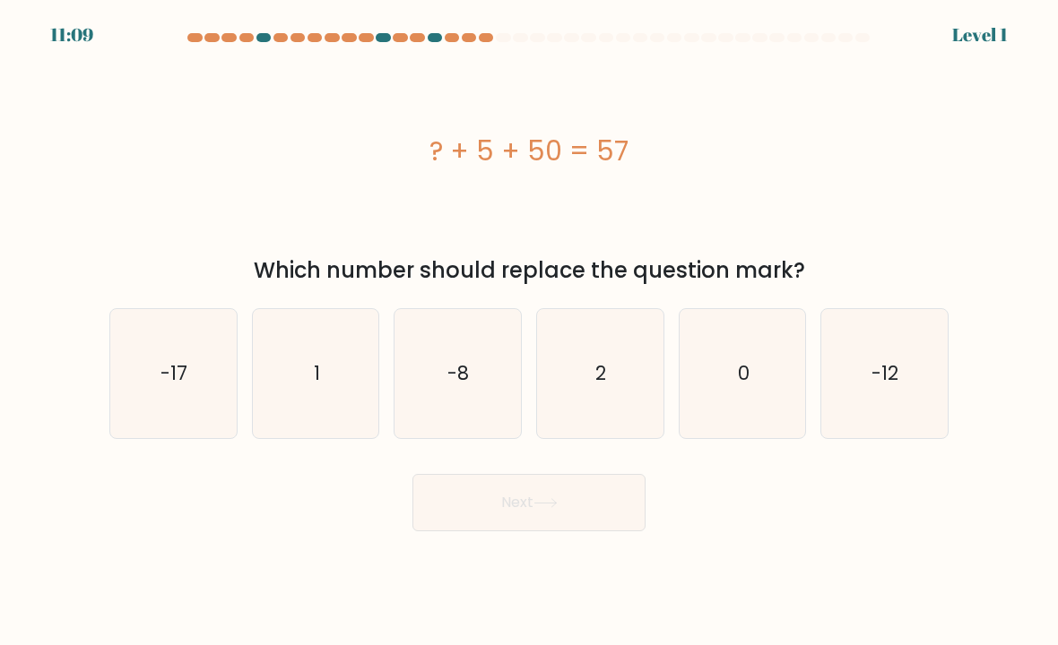
click at [547, 532] on button "Next" at bounding box center [528, 502] width 233 height 57
click at [728, 310] on div "a. -17 b. 1 c." at bounding box center [528, 366] width 853 height 145
click at [636, 424] on icon "2" at bounding box center [600, 374] width 126 height 126
click at [530, 332] on input "d. 2" at bounding box center [529, 327] width 1 height 9
radio input "true"
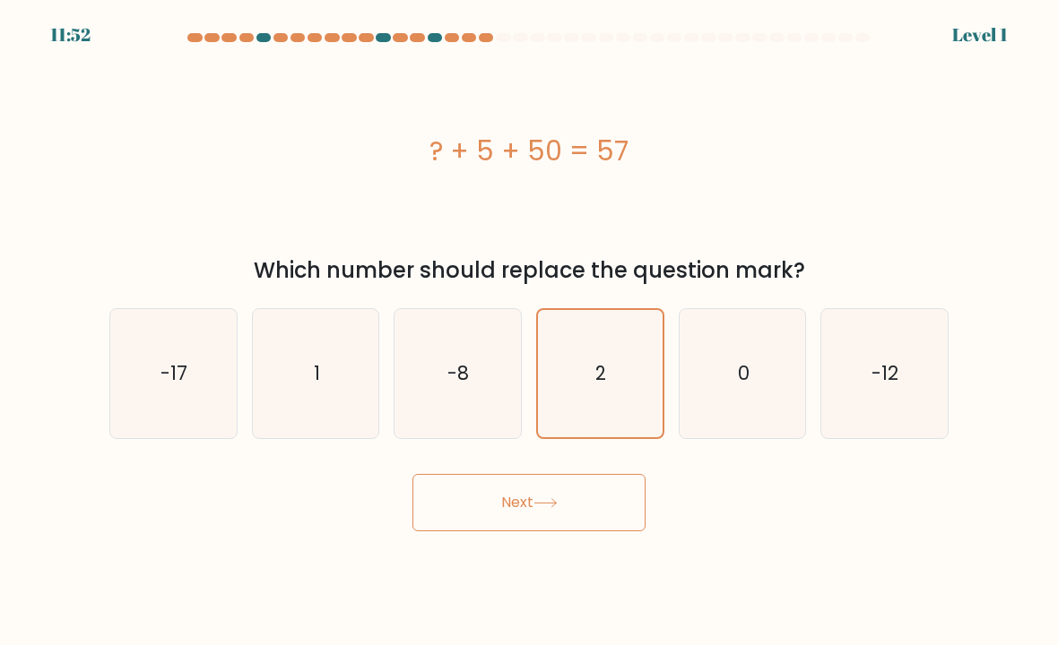
click at [617, 519] on button "Next" at bounding box center [528, 502] width 233 height 57
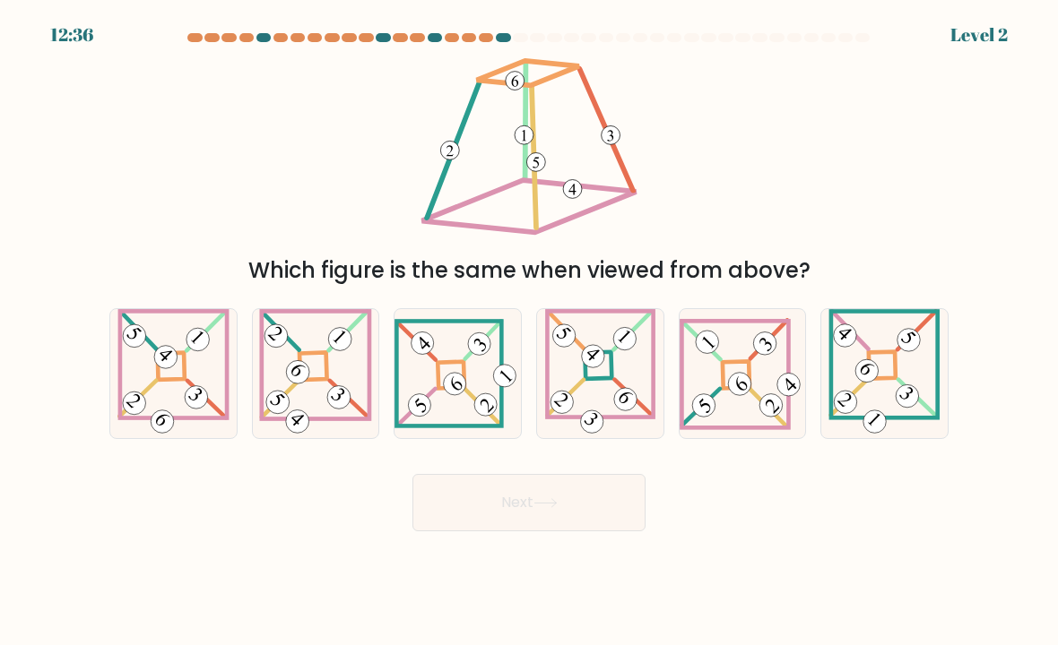
click at [570, 532] on button "Next" at bounding box center [528, 502] width 233 height 57
click at [653, 405] on 117 at bounding box center [600, 364] width 106 height 106
click at [530, 332] on input "d." at bounding box center [529, 327] width 1 height 9
radio input "true"
click at [342, 374] on icon at bounding box center [315, 373] width 113 height 129
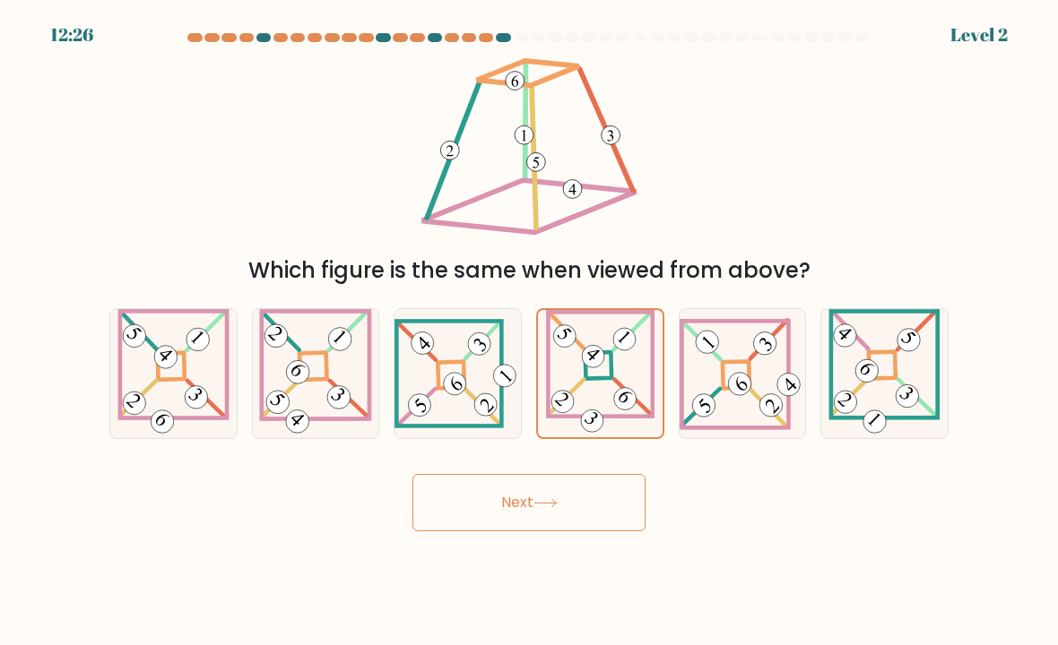
click at [529, 332] on input "b." at bounding box center [529, 327] width 1 height 9
radio input "true"
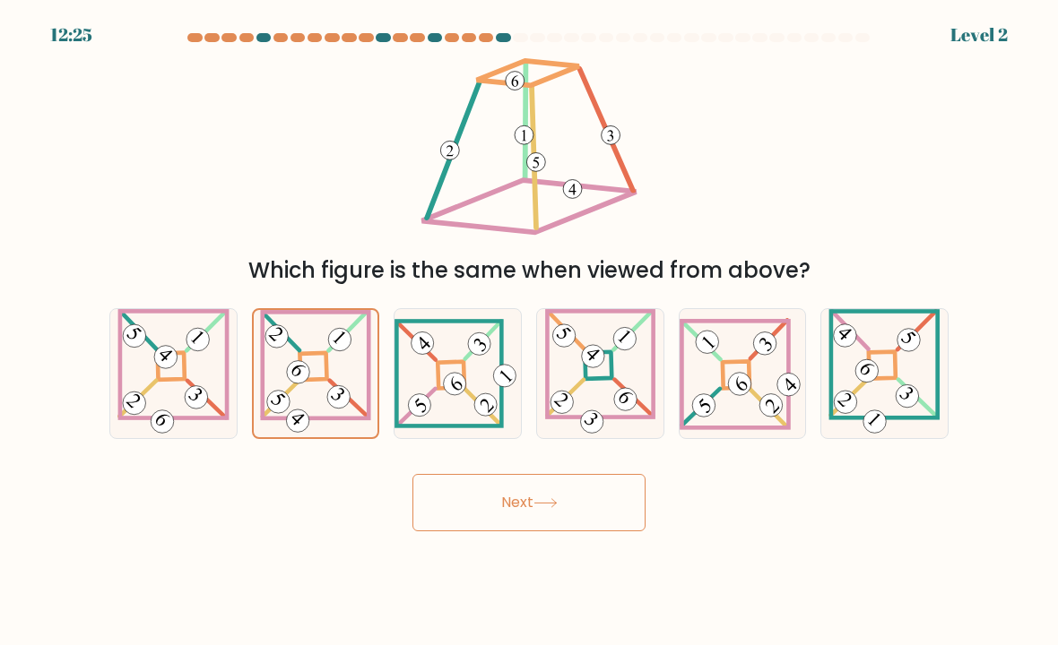
click at [612, 520] on button "Next" at bounding box center [528, 502] width 233 height 57
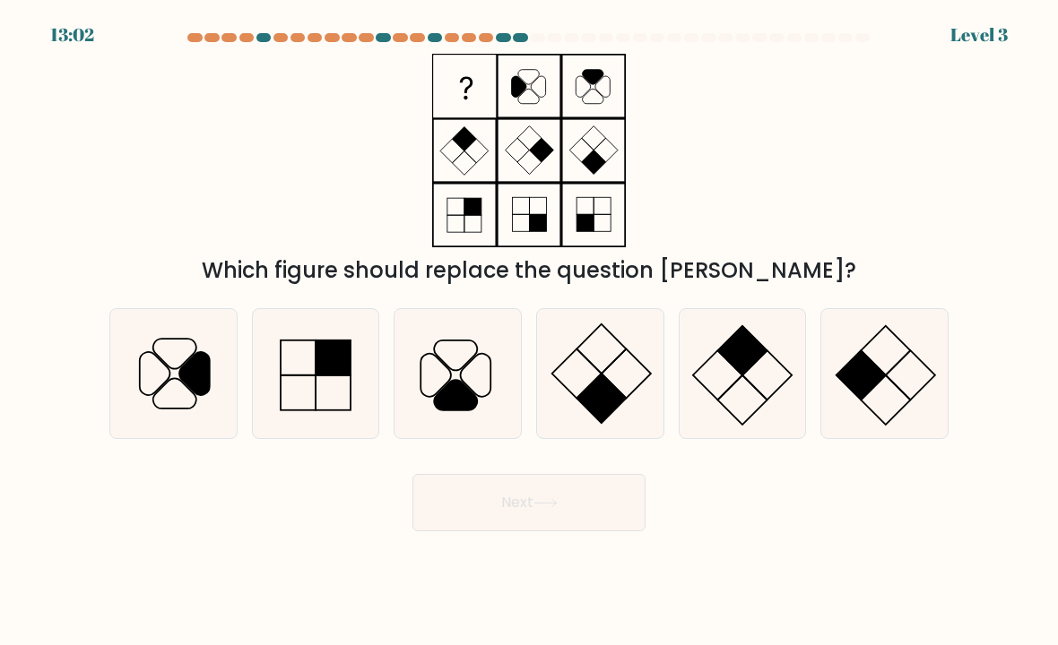
click at [890, 386] on icon at bounding box center [884, 374] width 126 height 126
click at [530, 332] on input "f." at bounding box center [529, 327] width 1 height 9
radio input "true"
click at [627, 532] on button "Next" at bounding box center [528, 502] width 233 height 57
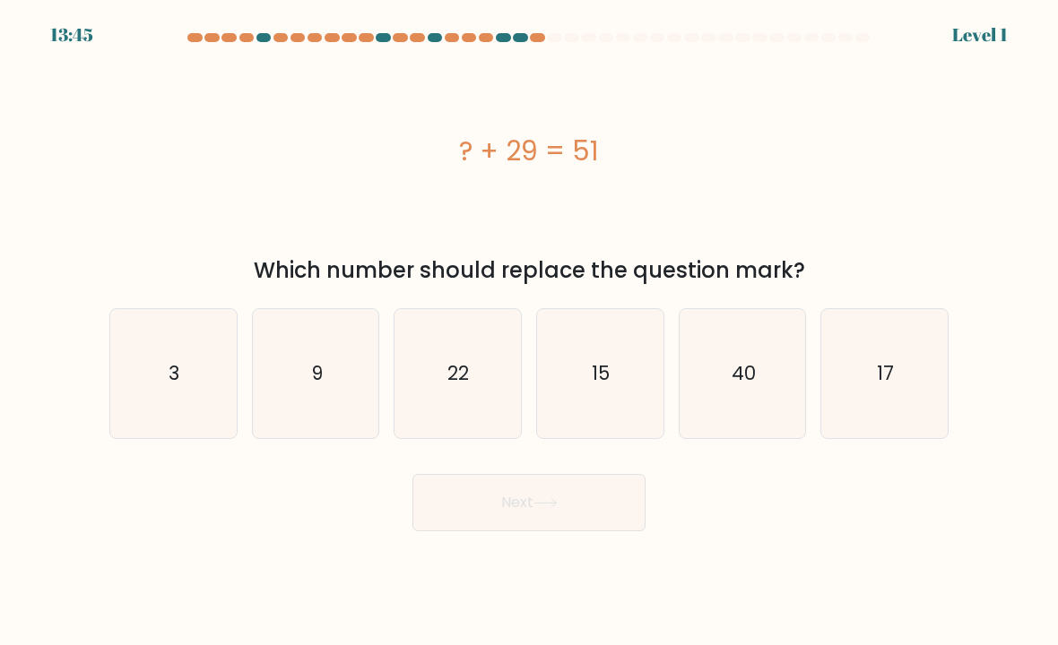
click at [757, 376] on icon "40" at bounding box center [742, 374] width 126 height 126
click at [530, 332] on input "e. 40" at bounding box center [529, 327] width 1 height 9
radio input "true"
click at [642, 500] on button "Next" at bounding box center [528, 502] width 233 height 57
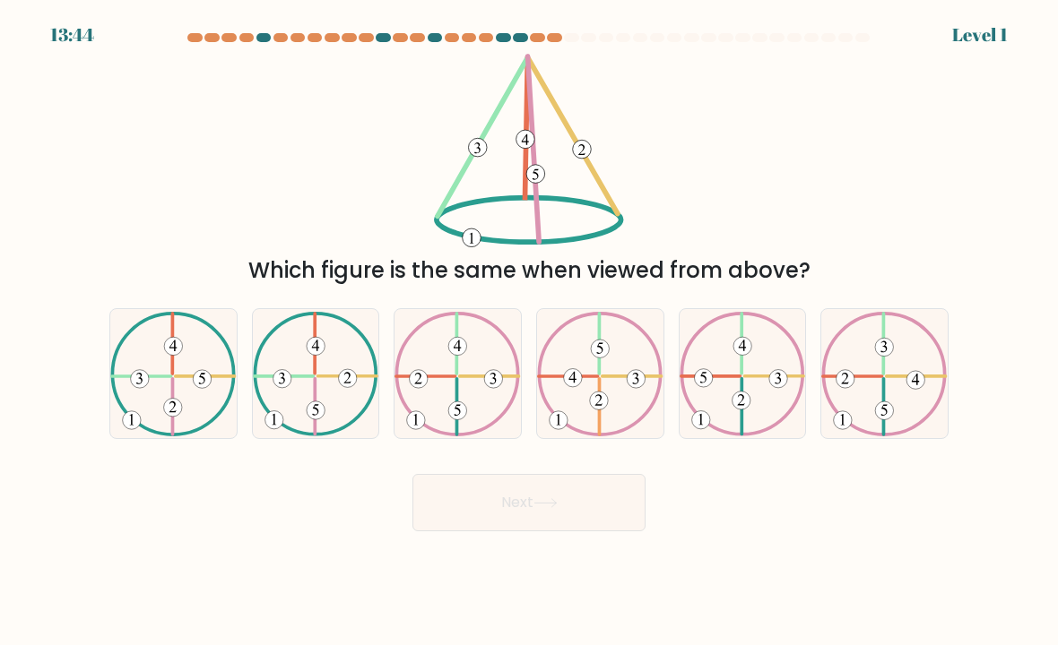
click at [587, 532] on button "Next" at bounding box center [528, 502] width 233 height 57
click at [651, 415] on 99 at bounding box center [599, 373] width 121 height 121
click at [530, 332] on input "d." at bounding box center [529, 327] width 1 height 9
radio input "true"
click at [605, 521] on button "Next" at bounding box center [528, 502] width 233 height 57
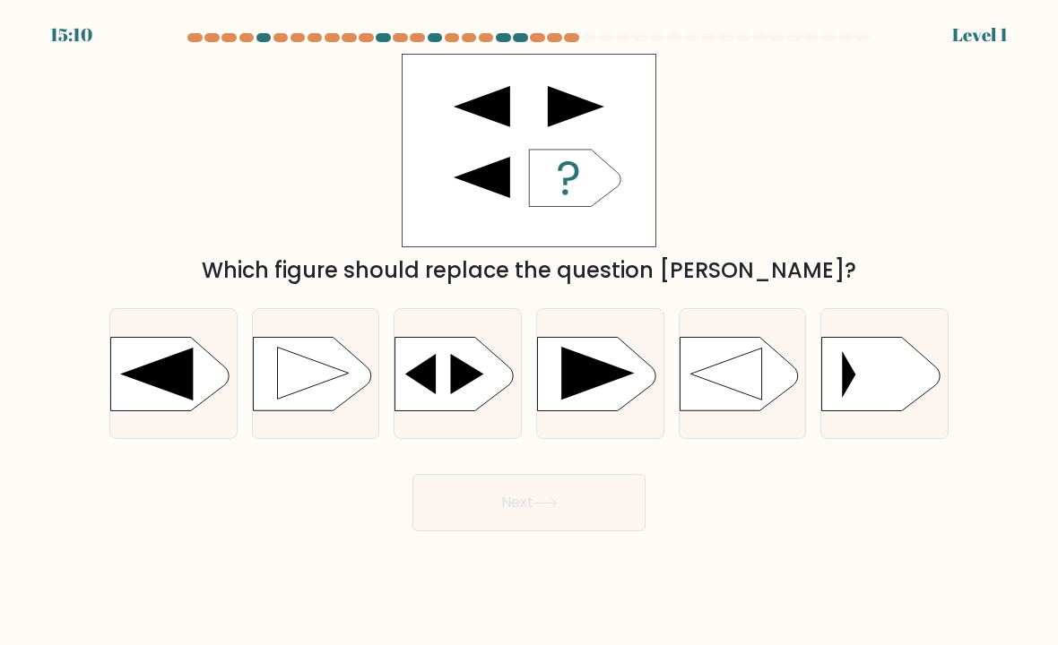
click at [714, 410] on icon at bounding box center [738, 374] width 118 height 74
click at [530, 332] on input "e." at bounding box center [529, 327] width 1 height 9
radio input "true"
click at [570, 532] on button "Next" at bounding box center [528, 502] width 233 height 57
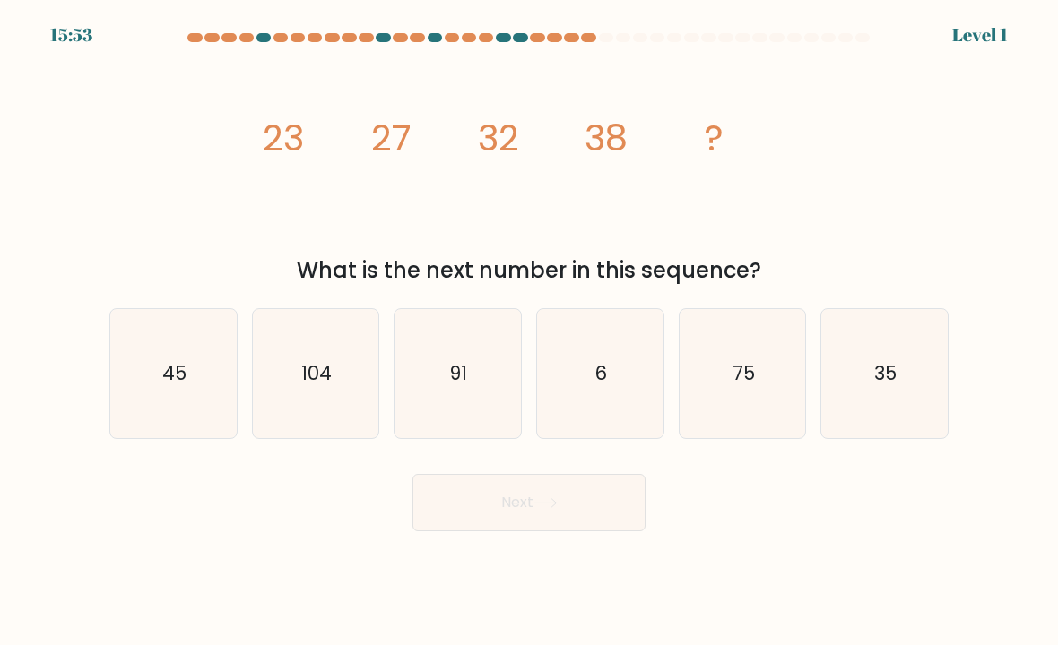
click at [690, 439] on div "75" at bounding box center [743, 373] width 128 height 131
click at [530, 332] on input "e. 75" at bounding box center [529, 327] width 1 height 9
radio input "true"
click at [583, 532] on button "Next" at bounding box center [528, 502] width 233 height 57
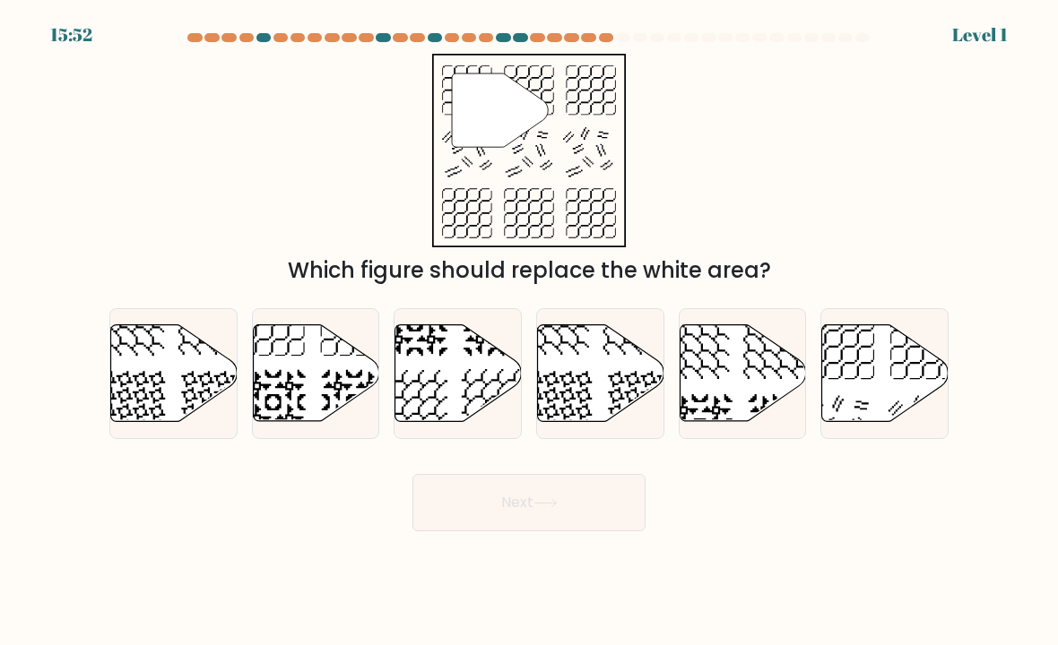
click at [684, 426] on icon at bounding box center [699, 426] width 65 height 65
click at [530, 332] on input "e." at bounding box center [529, 327] width 1 height 9
radio input "true"
click at [599, 532] on button "Next" at bounding box center [528, 502] width 233 height 57
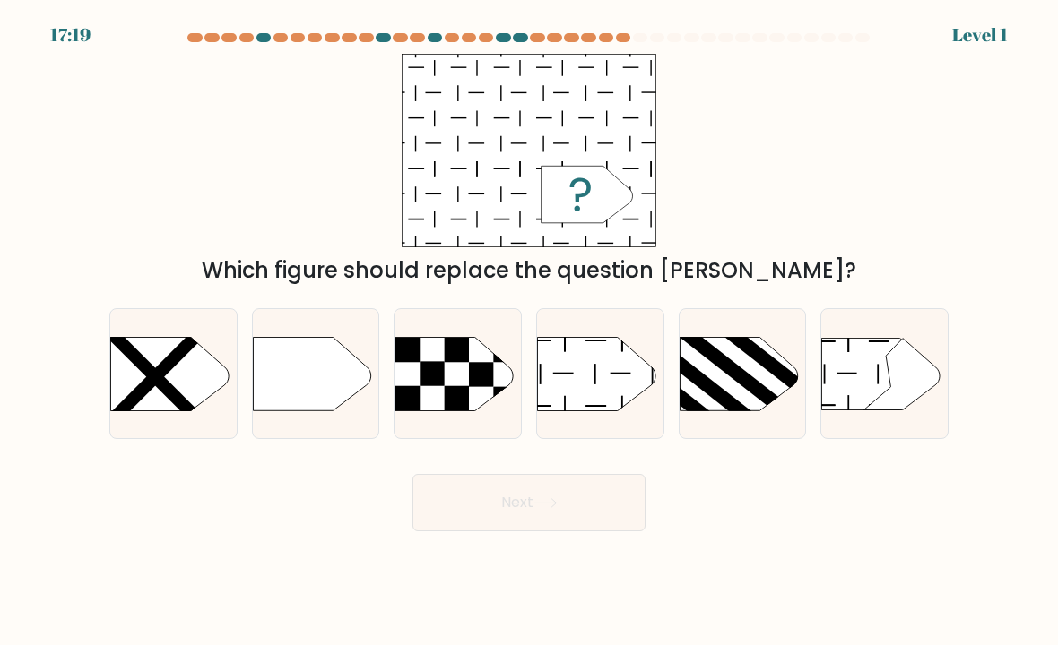
click at [749, 385] on rect at bounding box center [729, 367] width 117 height 95
click at [530, 332] on input "e." at bounding box center [529, 327] width 1 height 9
radio input "true"
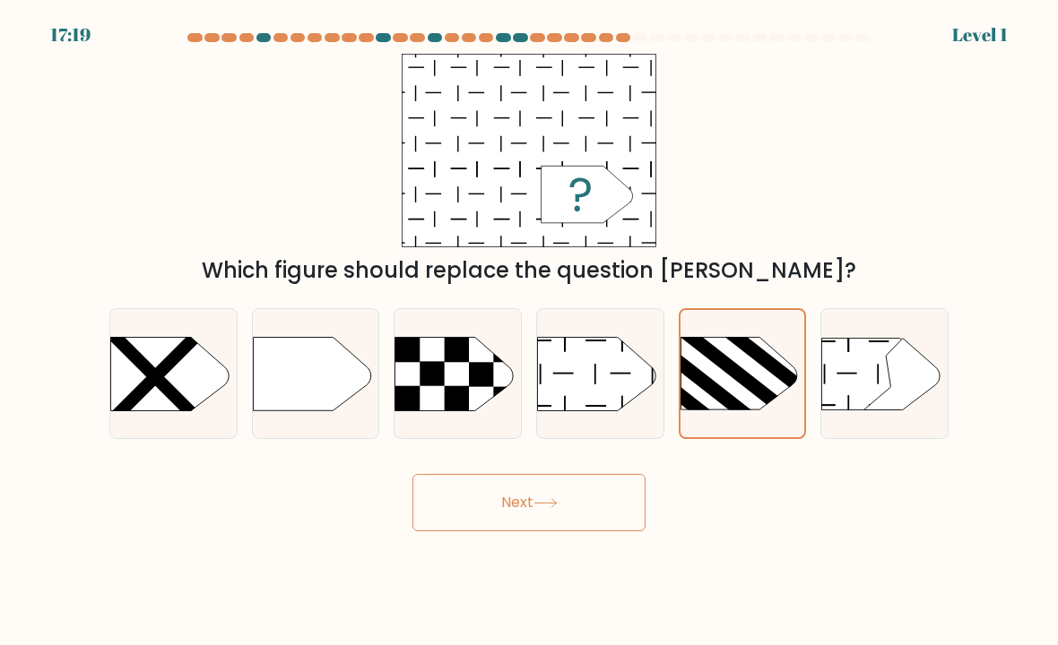
click at [587, 556] on body "17:19 Level 1" at bounding box center [529, 322] width 1058 height 645
click at [587, 555] on body "17:18 Level 1" at bounding box center [529, 322] width 1058 height 645
click at [634, 507] on button "Next" at bounding box center [528, 502] width 233 height 57
